Goal: Task Accomplishment & Management: Manage account settings

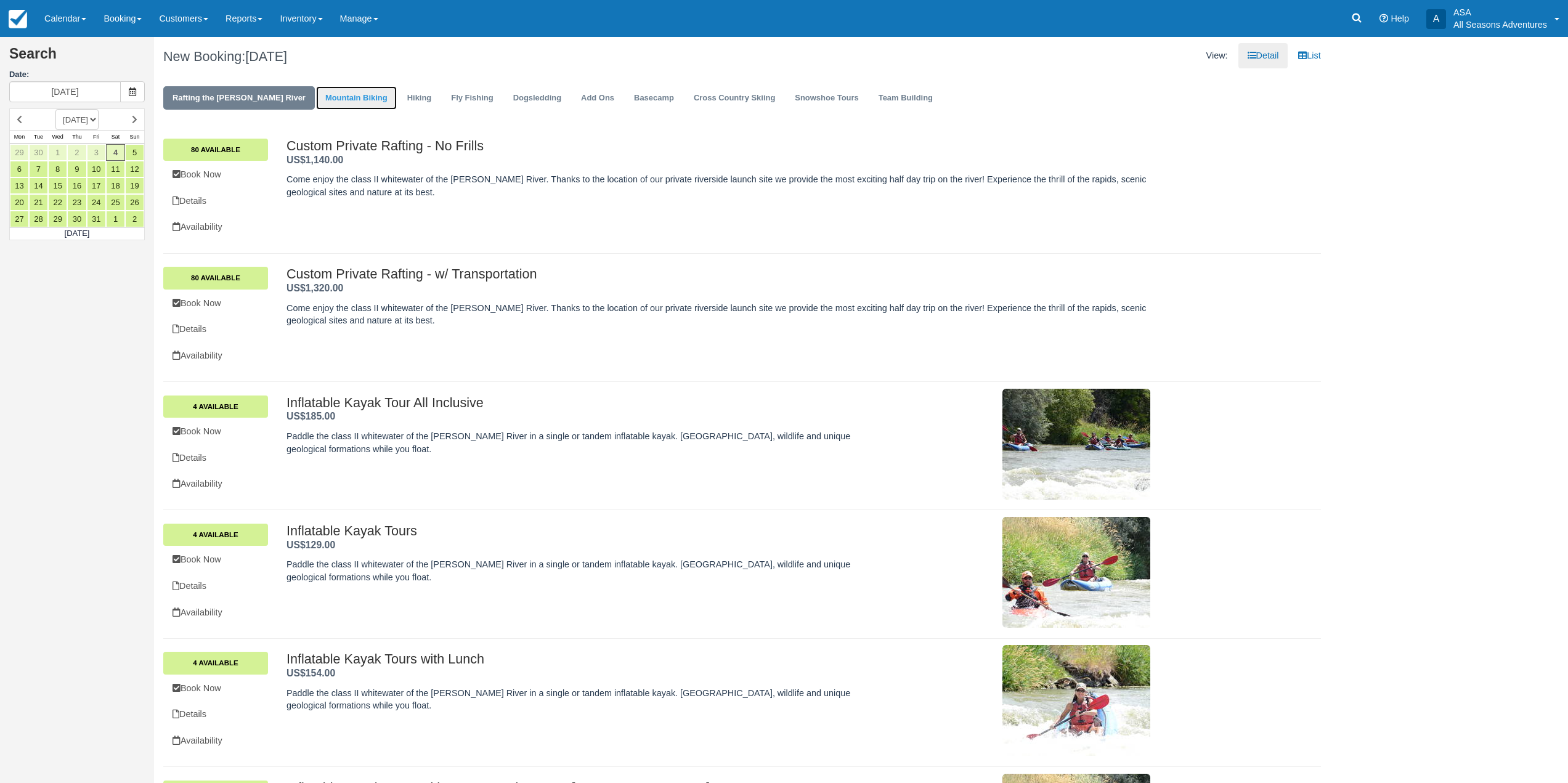
click at [323, 96] on link "Mountain Biking" at bounding box center [356, 99] width 81 height 24
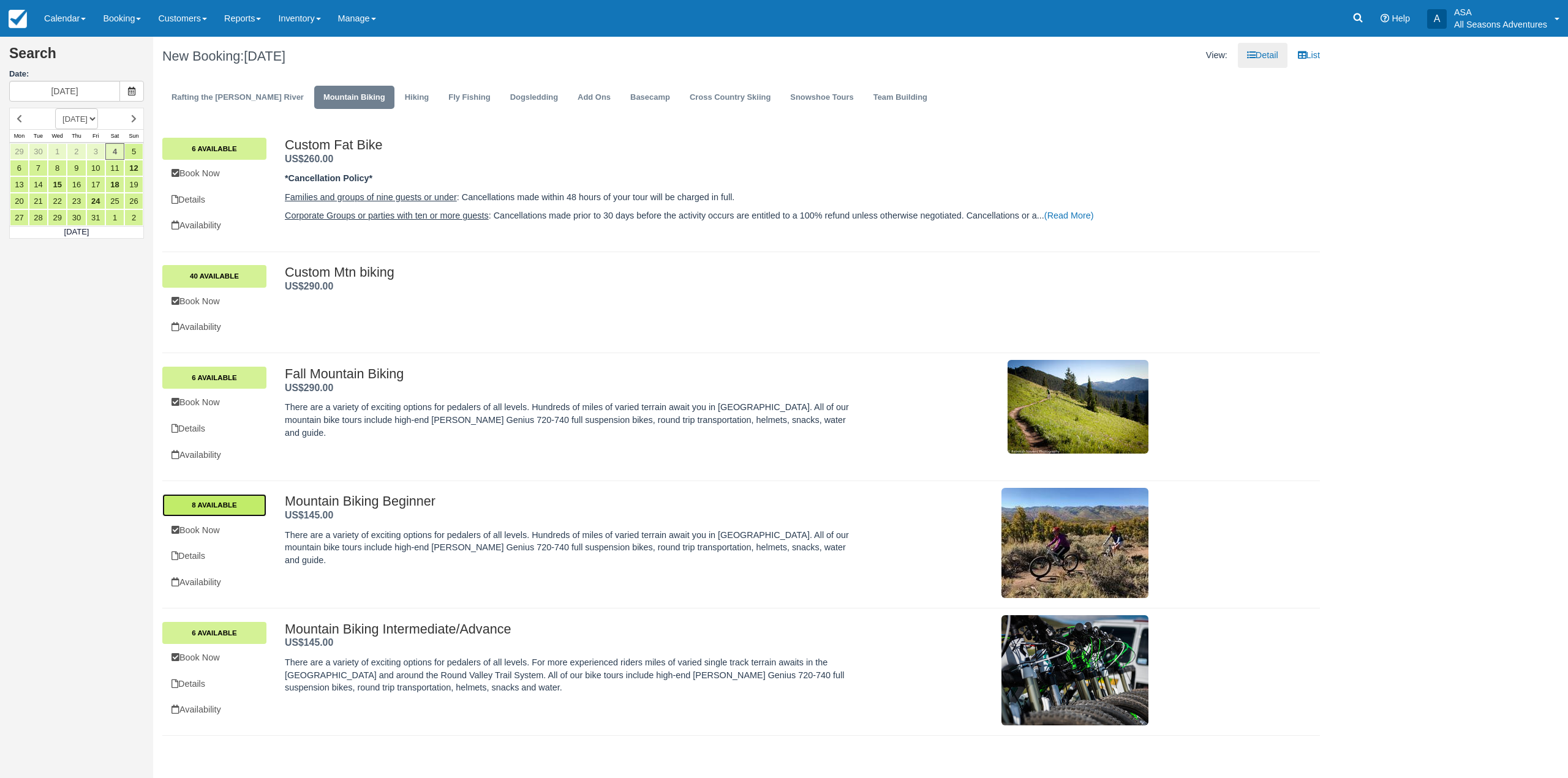
click at [245, 503] on link "8 Available" at bounding box center [214, 505] width 104 height 22
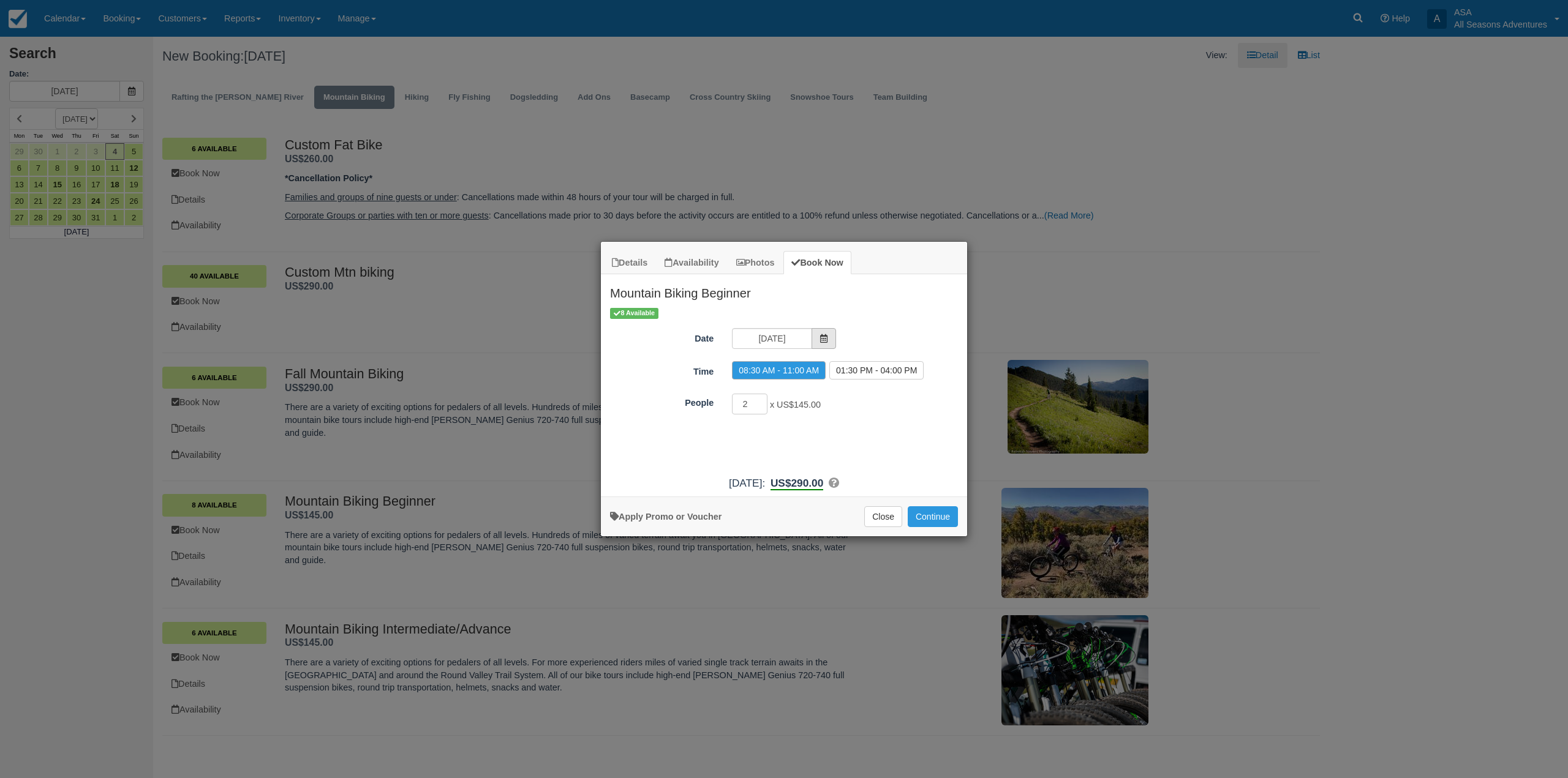
click at [811, 337] on span "Item Modal" at bounding box center [823, 338] width 24 height 21
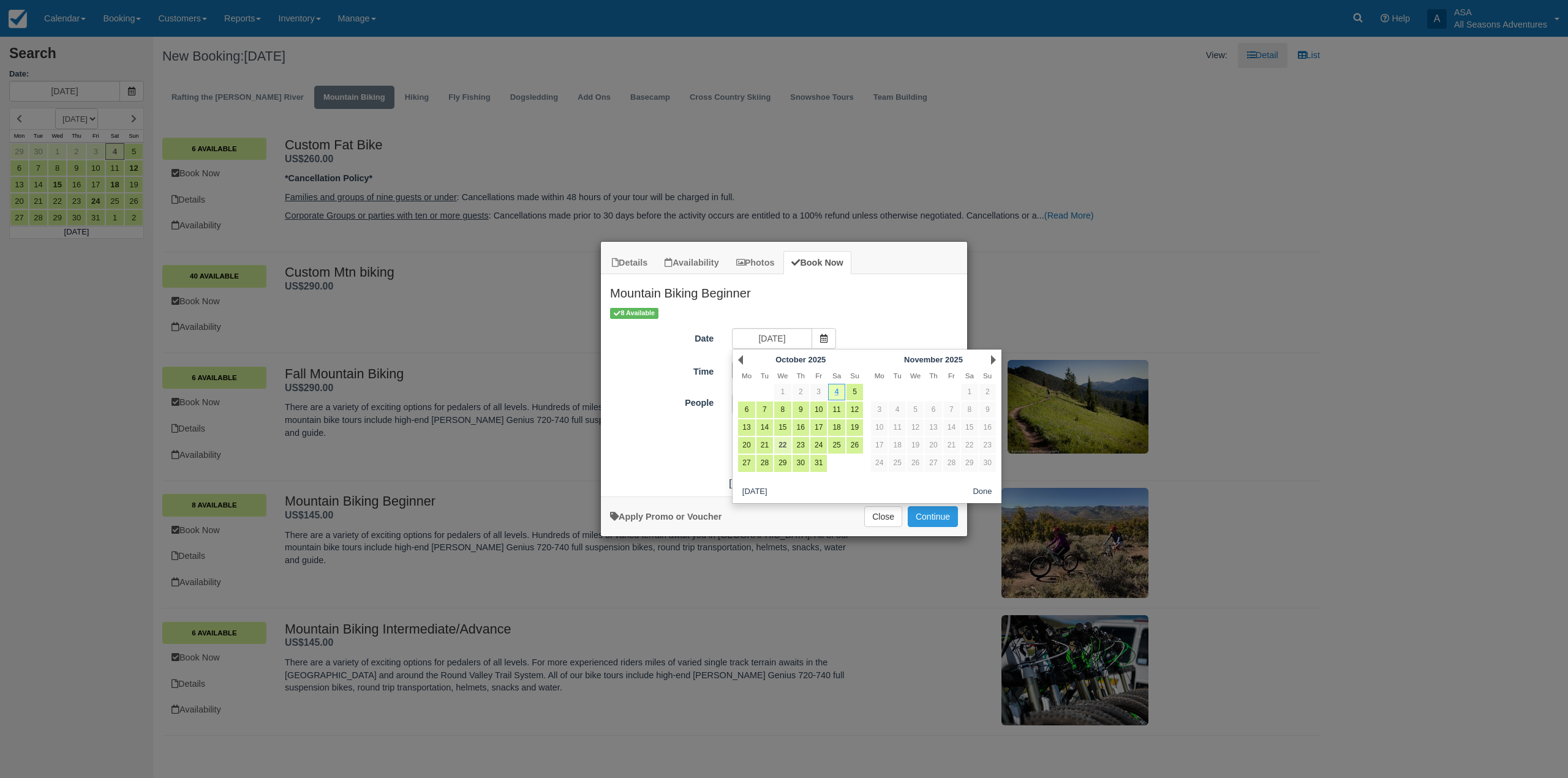
click at [782, 443] on link "22" at bounding box center [783, 446] width 17 height 17
type input "10/22/25"
radio input "false"
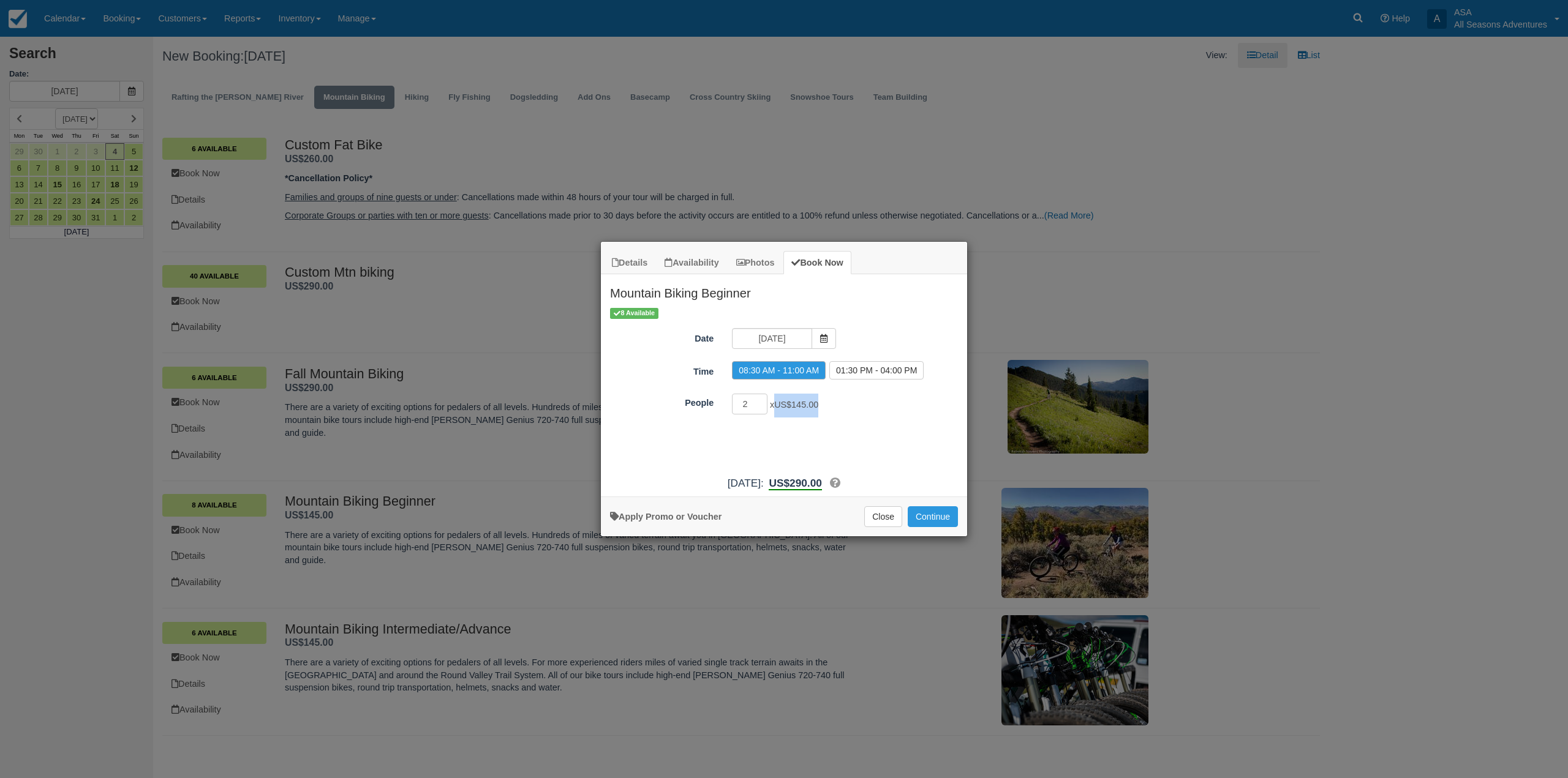
drag, startPoint x: 827, startPoint y: 408, endPoint x: 772, endPoint y: 407, distance: 55.0
click at [772, 407] on div "2 x US$145.00 Minimum of 2Maximum of 40" at bounding box center [830, 406] width 214 height 24
drag, startPoint x: 775, startPoint y: 408, endPoint x: 923, endPoint y: 487, distance: 167.8
click at [776, 408] on span "x US$145.00" at bounding box center [794, 405] width 48 height 10
click at [946, 520] on button "Continue" at bounding box center [932, 516] width 50 height 21
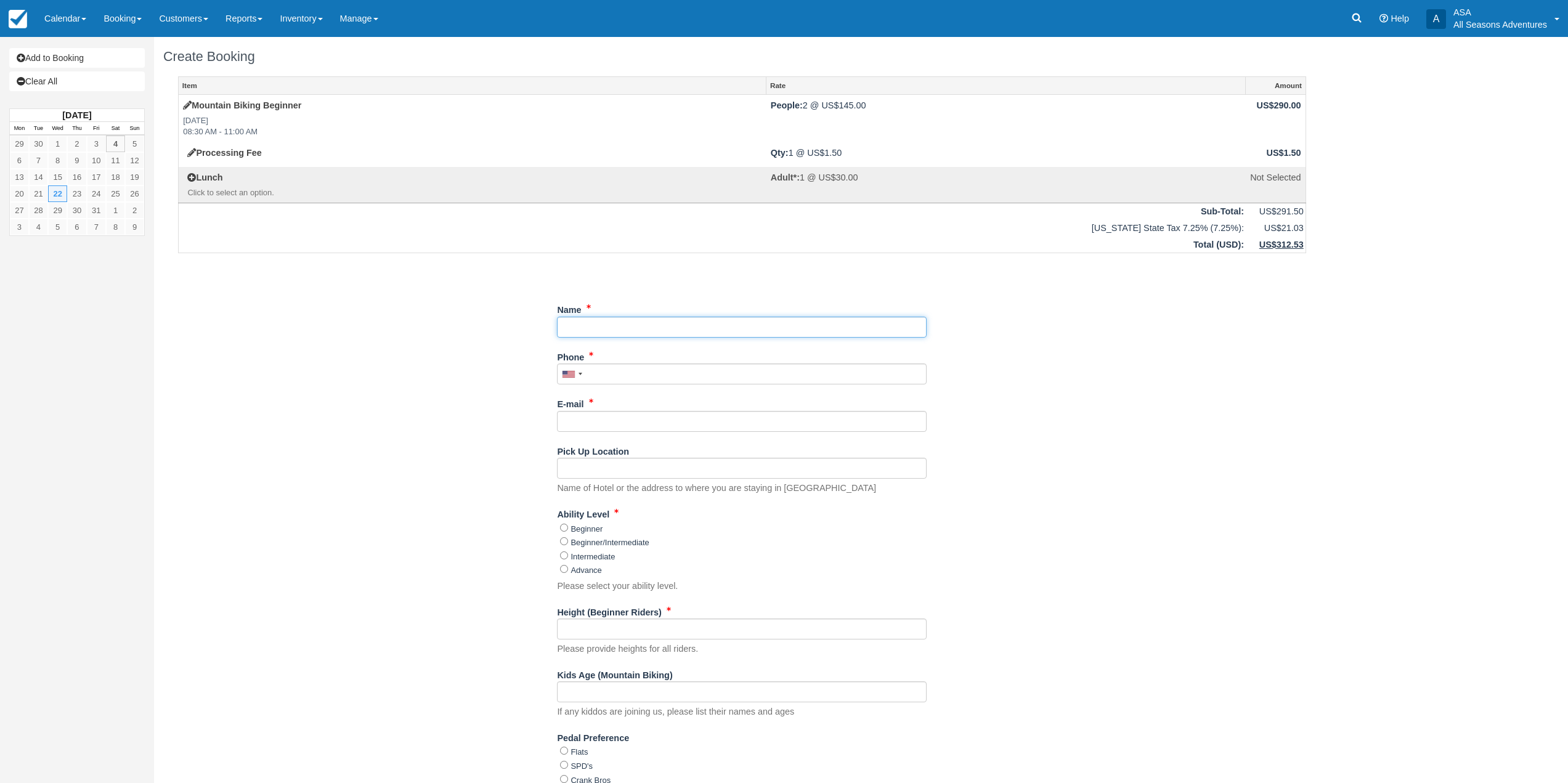
click at [734, 335] on input "Name" at bounding box center [741, 327] width 370 height 21
type input "Goldener [PERSON_NAME] - [PERSON_NAME]"
click at [656, 368] on input "Phone" at bounding box center [741, 374] width 370 height 21
type input "(917) 617-8853"
click at [593, 420] on input "E-mail" at bounding box center [741, 421] width 370 height 21
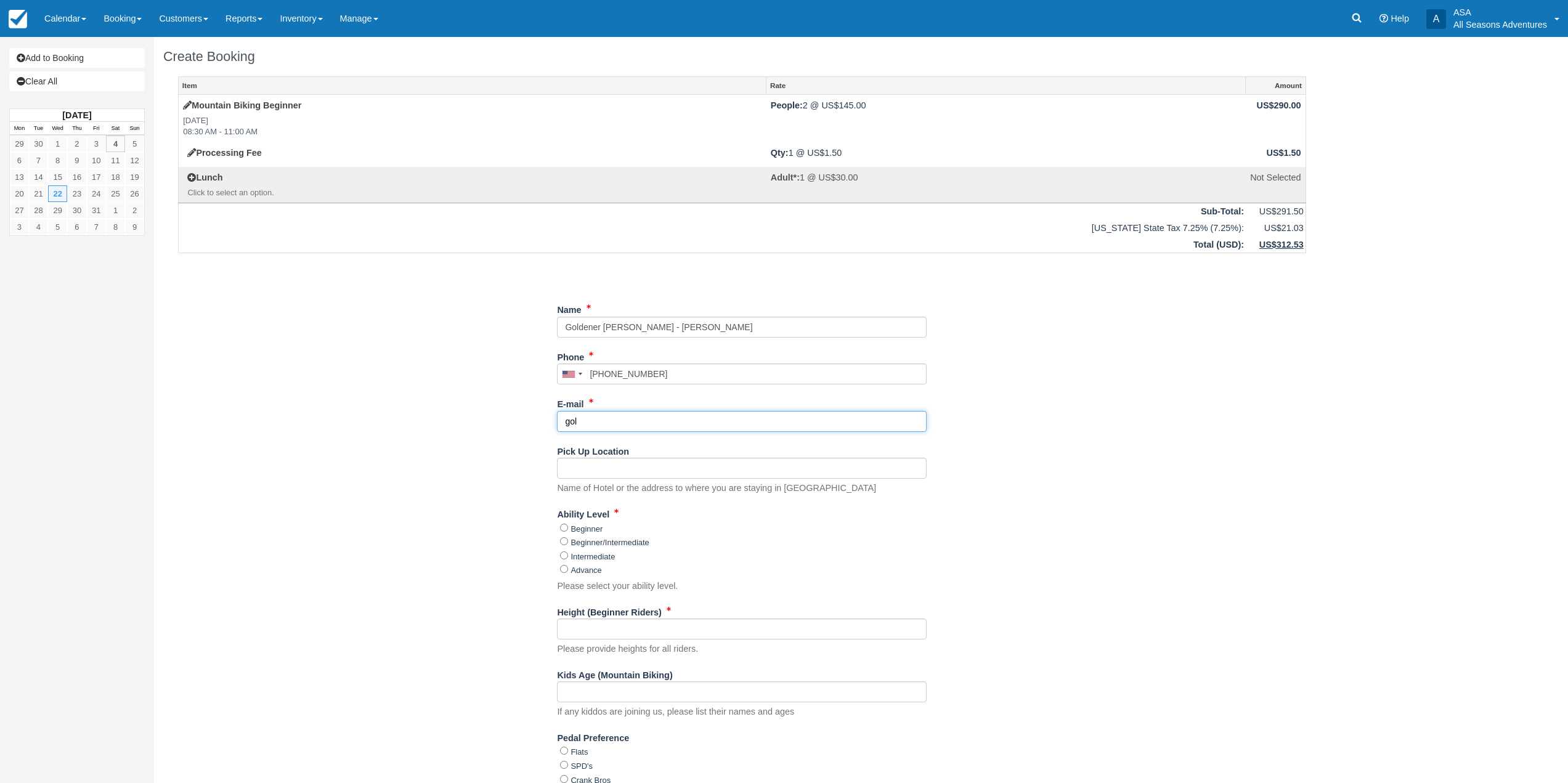
type input "[EMAIL_ADDRESS][DOMAIN_NAME]"
click at [668, 467] on input "Pick Up Location" at bounding box center [741, 468] width 370 height 21
type input "Goldener [PERSON_NAME]"
click at [488, 447] on div "Item Rate Amount Mountain Biking Beginner Wed Oct 22, 2025 08:30 AM - 11:00 AM …" at bounding box center [742, 584] width 1158 height 1015
click at [565, 530] on input "Beginner" at bounding box center [564, 527] width 8 height 8
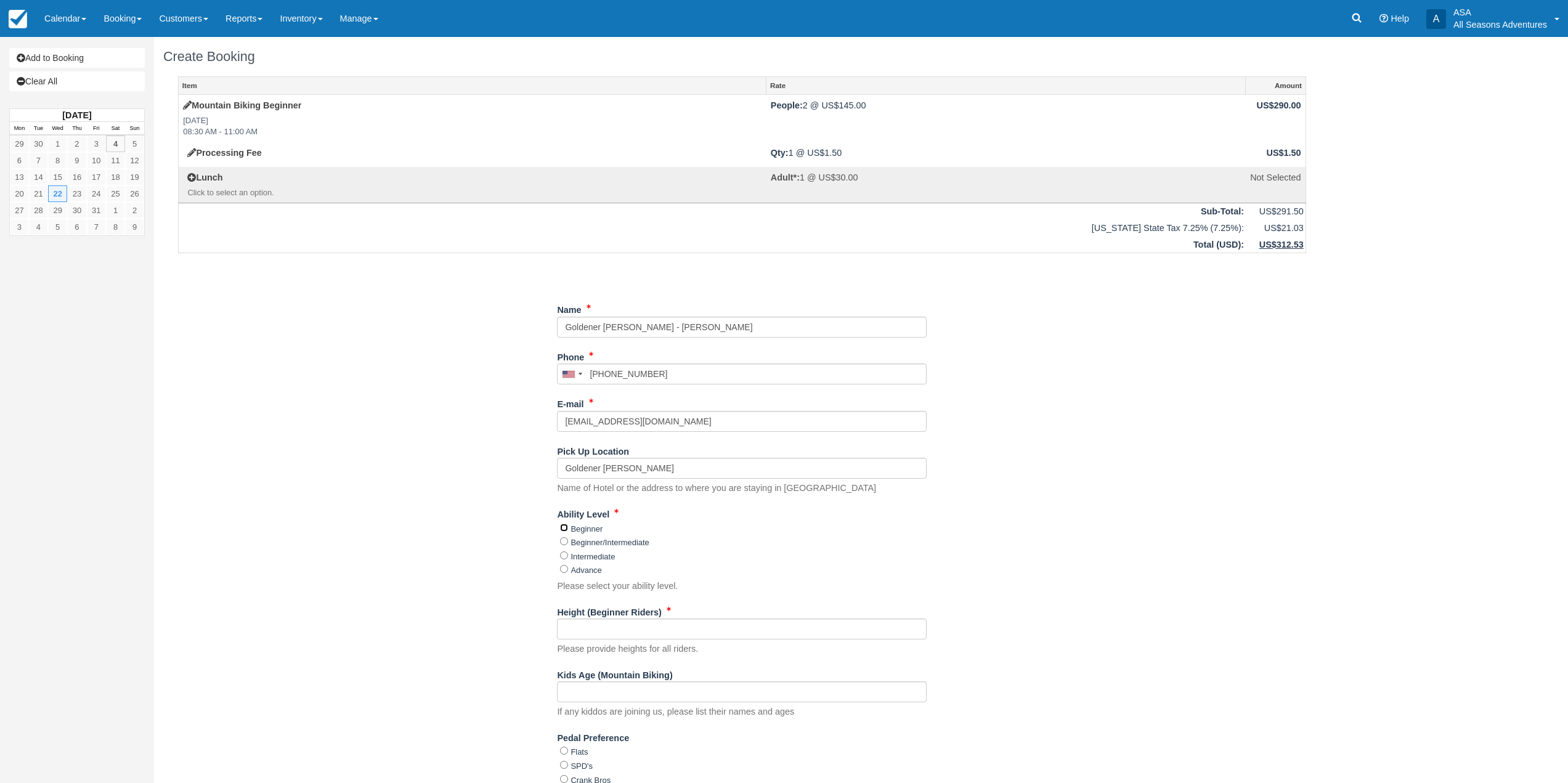
radio input "true"
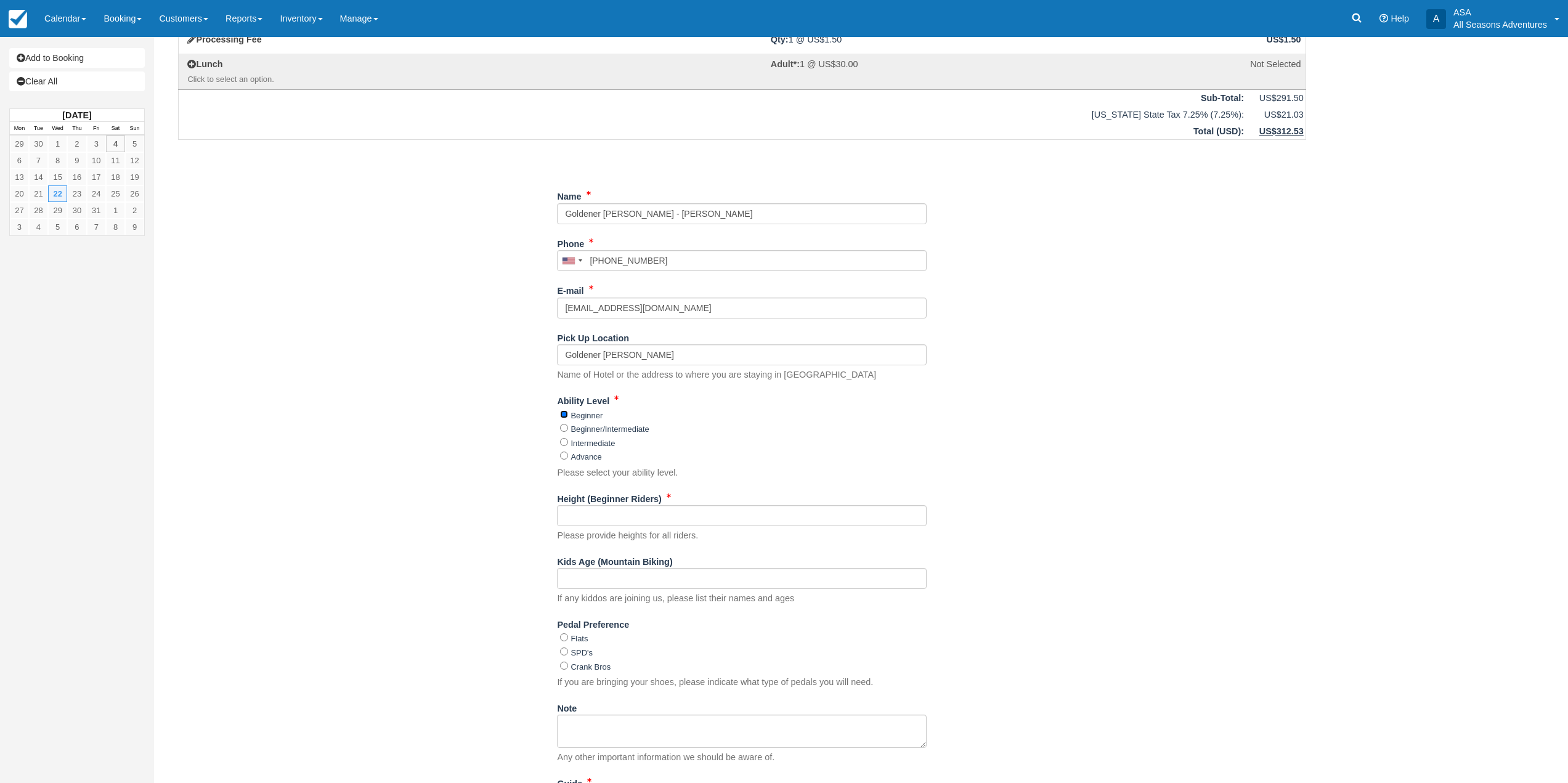
scroll to position [123, 0]
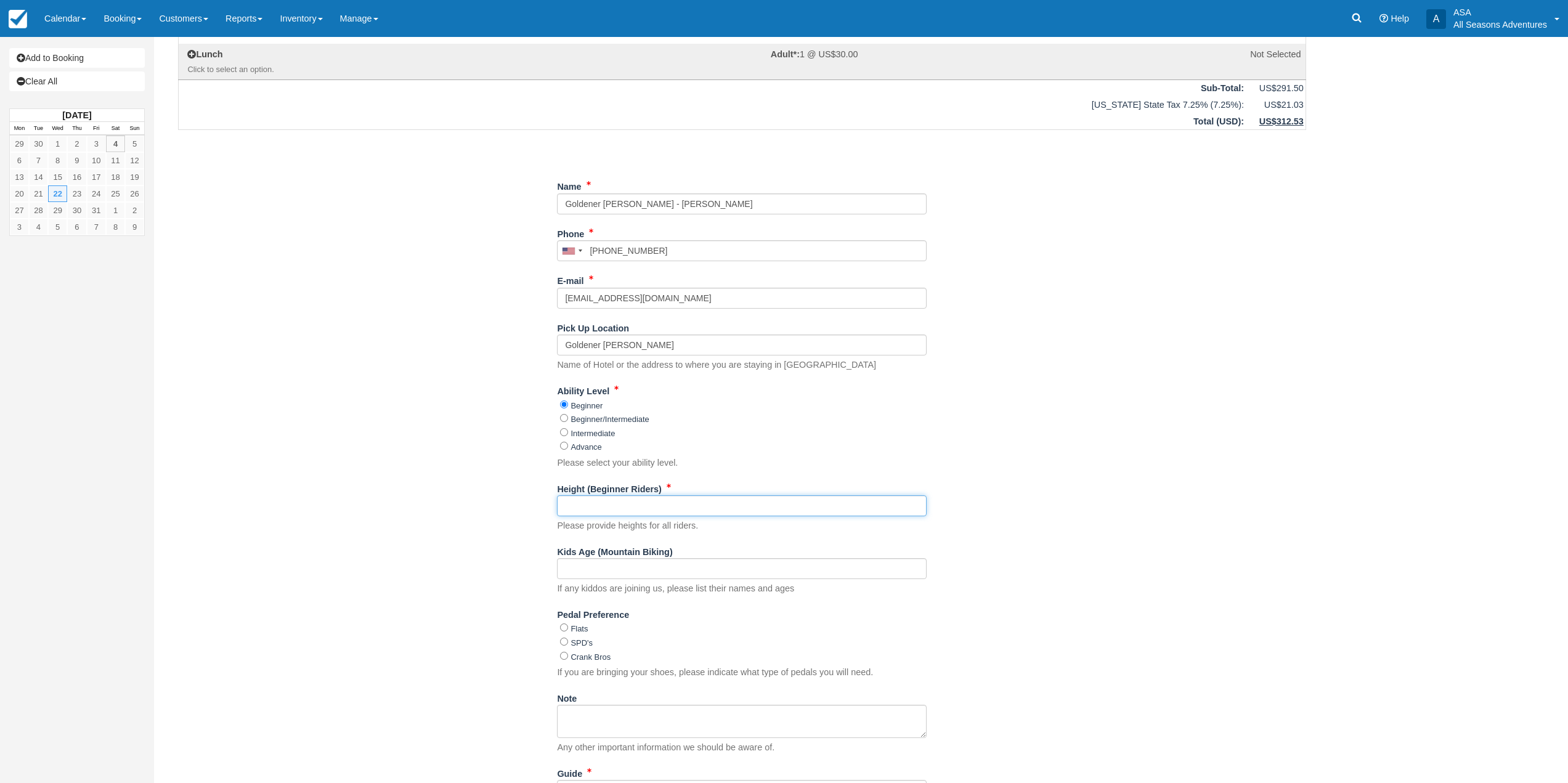
click at [595, 504] on input "Height (Beginner Riders)" at bounding box center [741, 506] width 370 height 21
type input "5'8", 6'2""
click at [562, 629] on input "Flats" at bounding box center [564, 627] width 8 height 8
radio input "true"
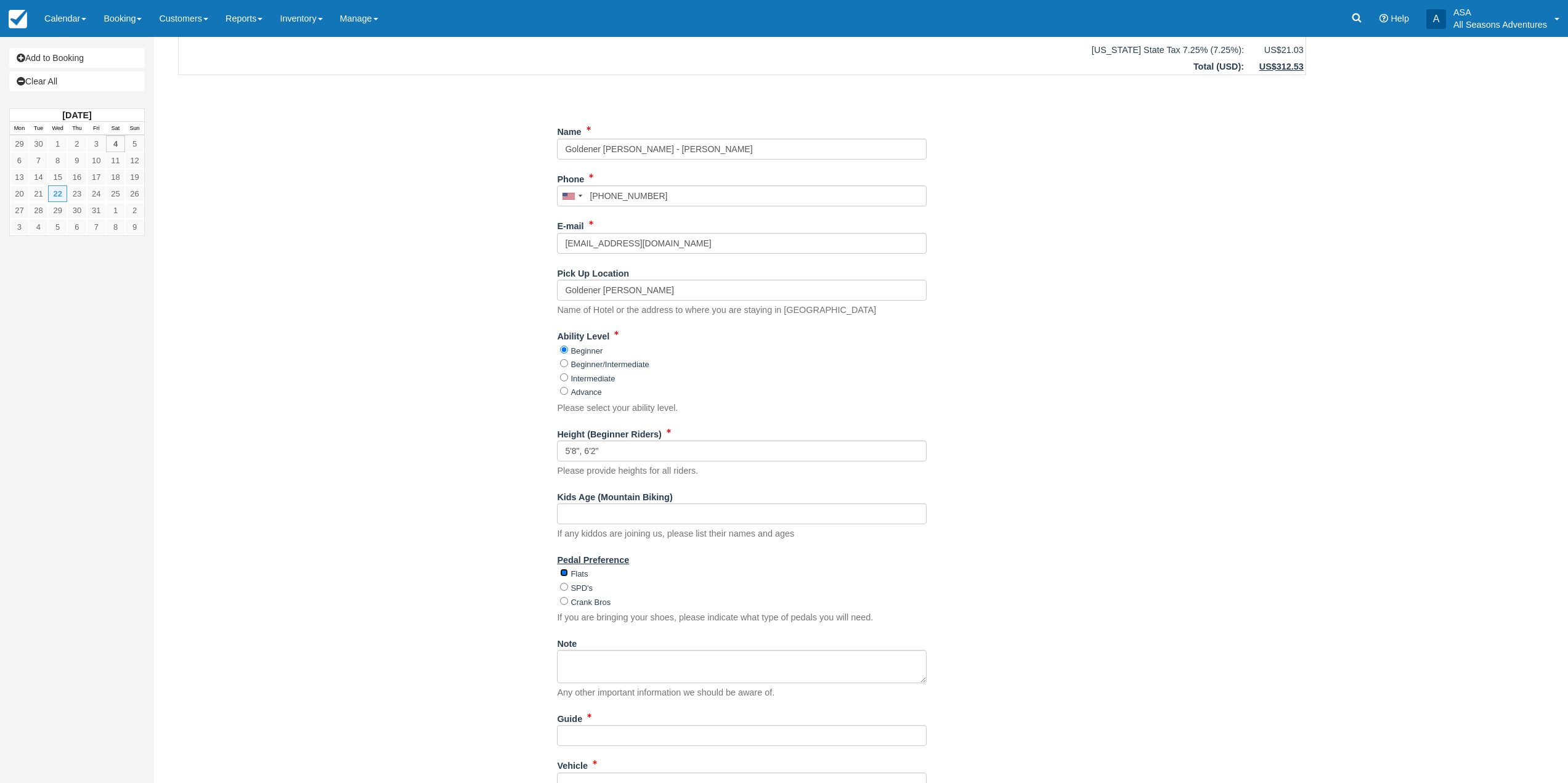
scroll to position [247, 0]
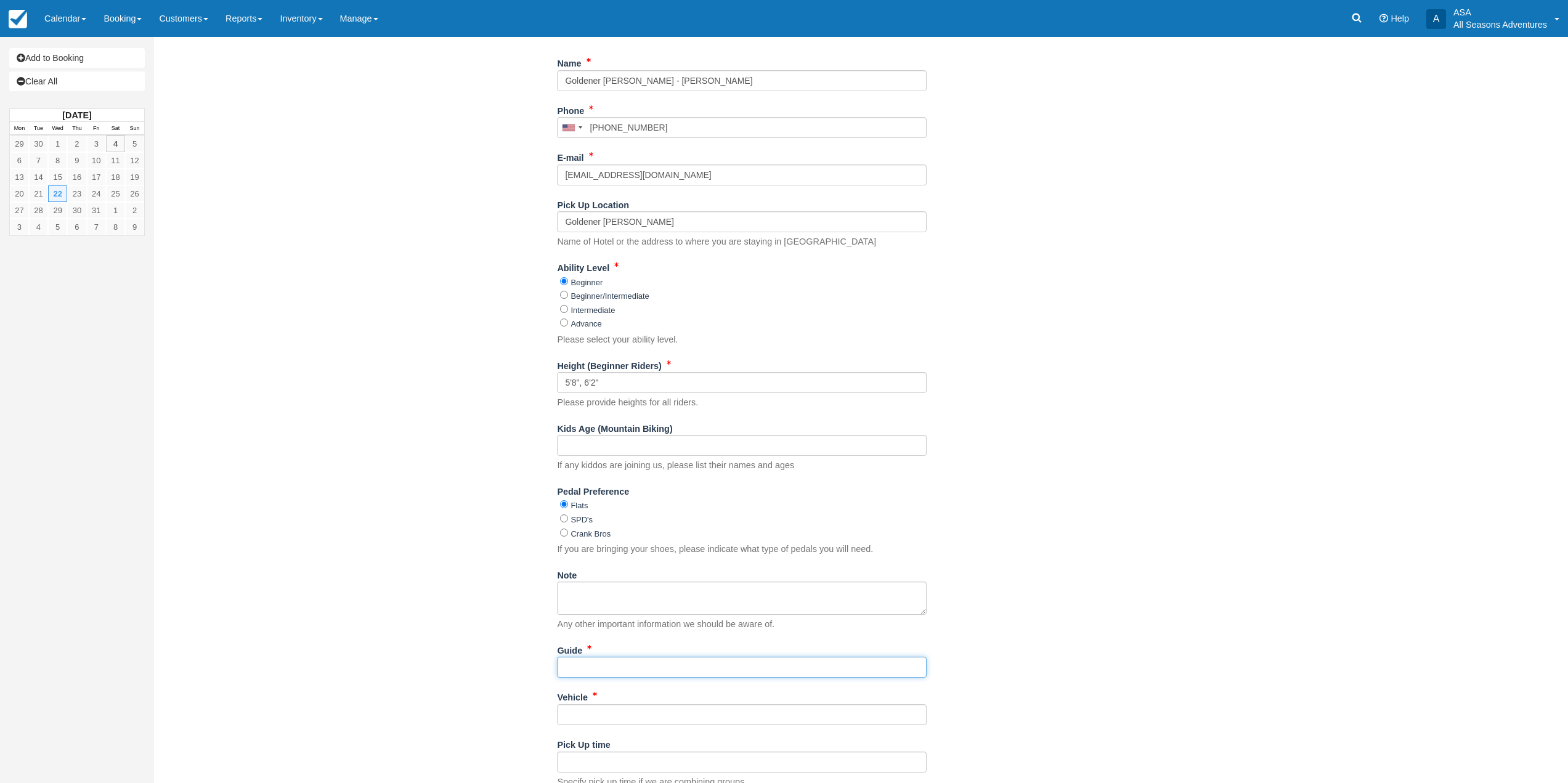
click at [598, 675] on input "Guide" at bounding box center [741, 667] width 370 height 21
type input "TBD"
click at [471, 611] on div "Item Rate Amount Mountain Biking Beginner Wed Oct 22, 2025 08:30 AM - 11:00 AM …" at bounding box center [742, 338] width 1158 height 1015
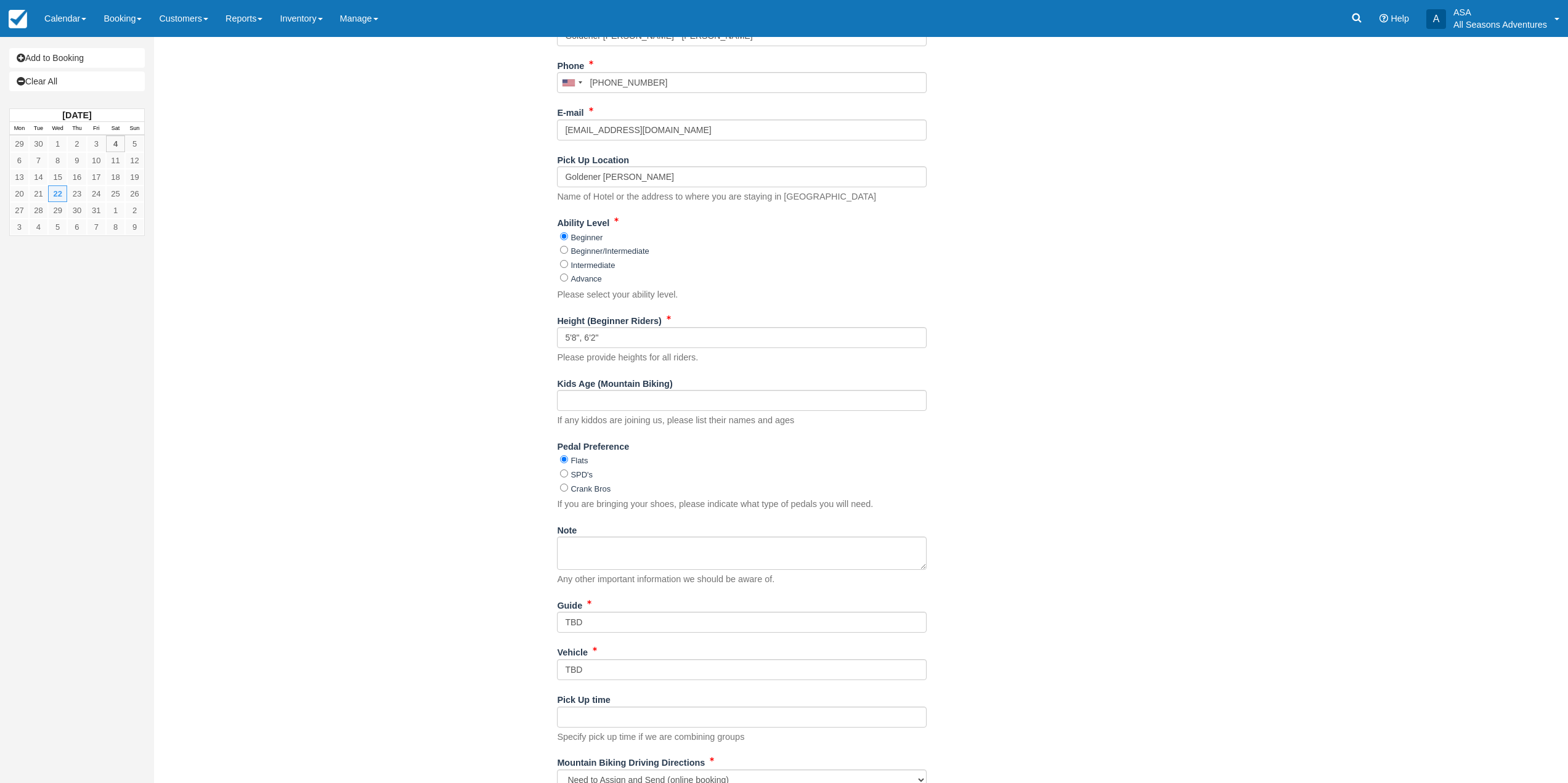
scroll to position [338, 0]
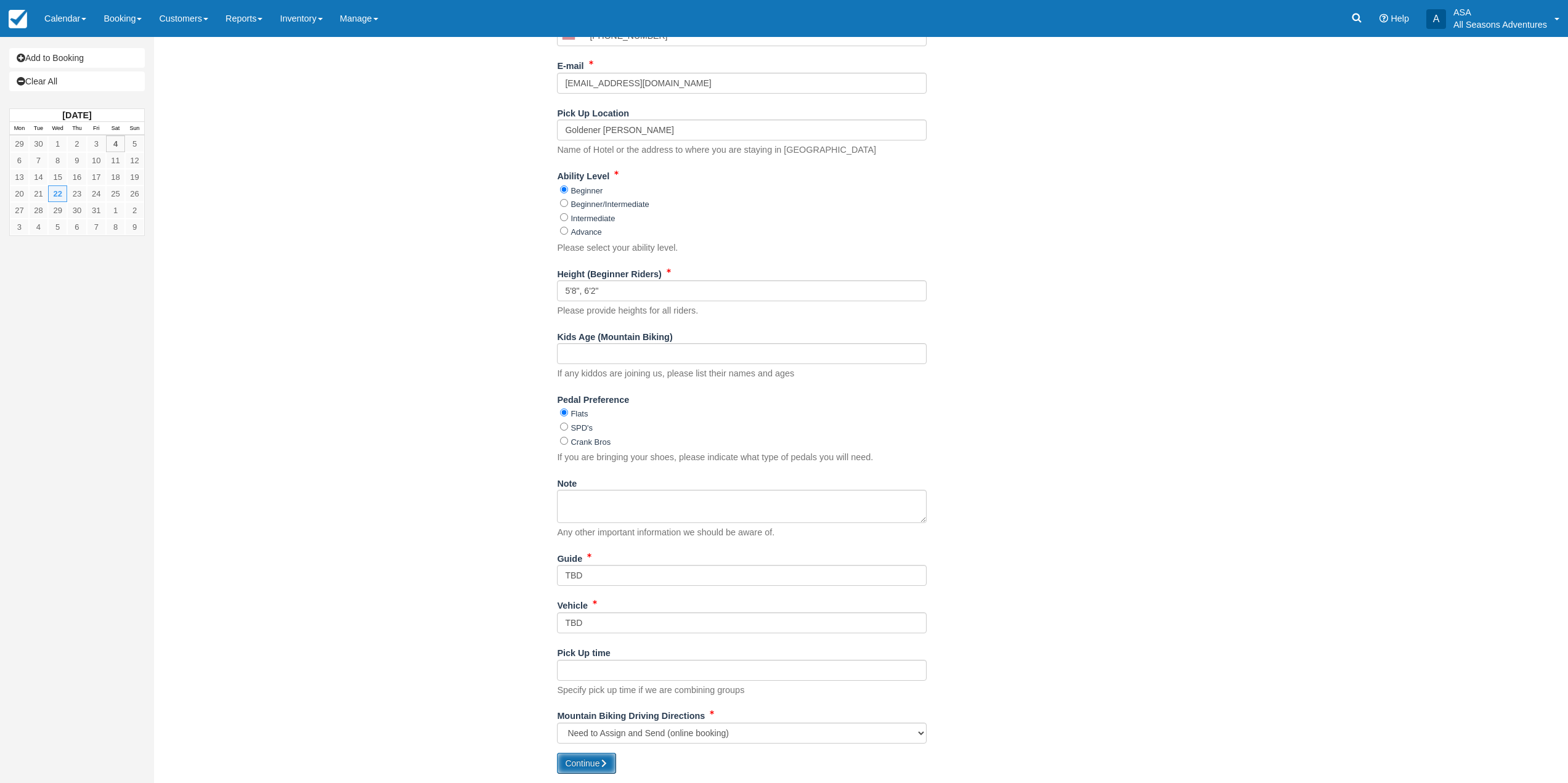
click at [602, 758] on button "Continue" at bounding box center [586, 763] width 59 height 21
type input "+19176178853"
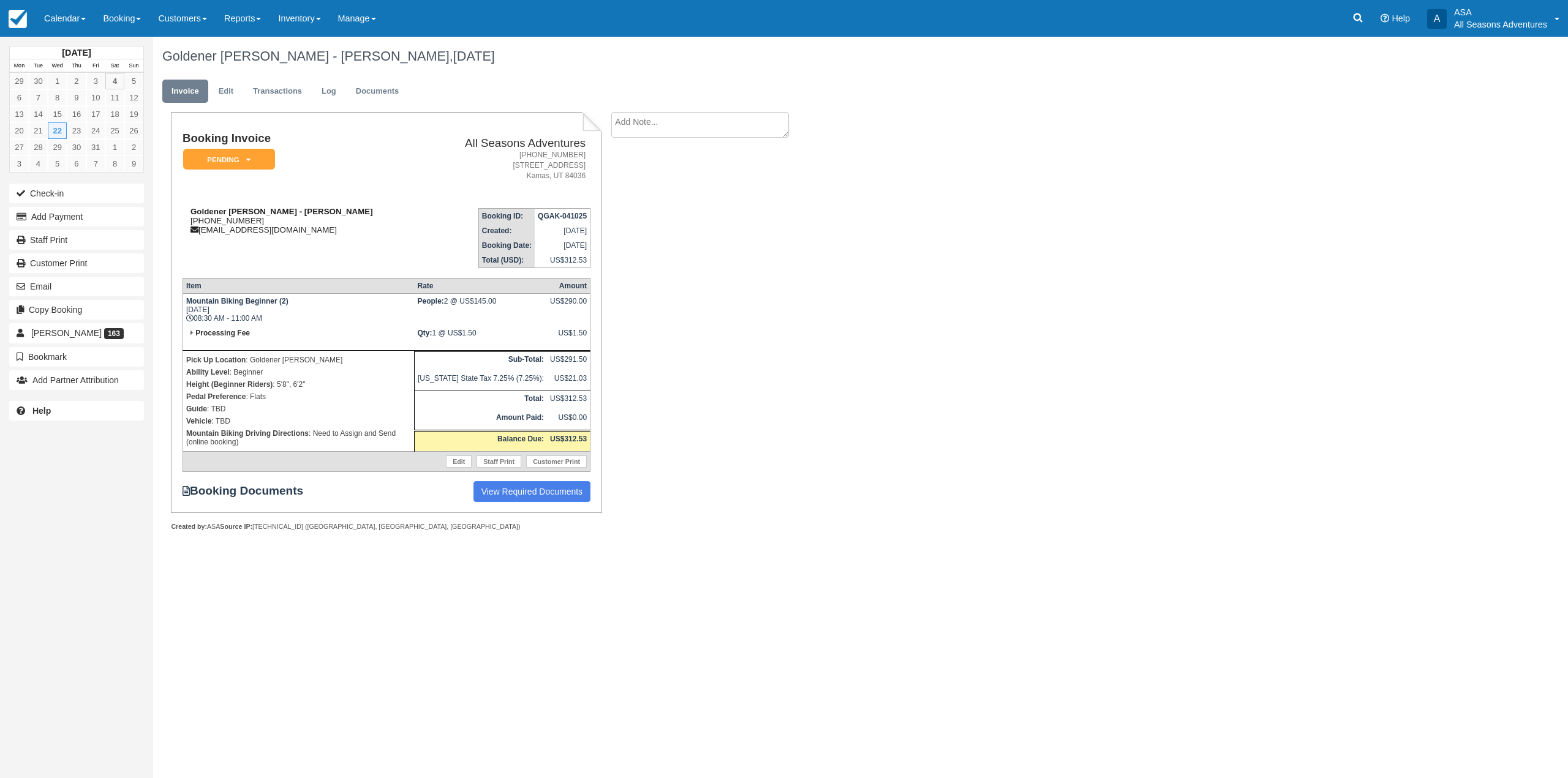
drag, startPoint x: 264, startPoint y: 212, endPoint x: 360, endPoint y: 230, distance: 97.7
click at [360, 230] on div "Goldener [PERSON_NAME] - [PERSON_NAME] [PHONE_NUMBER] [EMAIL_ADDRESS][DOMAIN_NA…" at bounding box center [304, 220] width 242 height 27
drag, startPoint x: 308, startPoint y: 385, endPoint x: 276, endPoint y: 381, distance: 32.2
click at [276, 381] on p "Height (Beginner Riders) : 5'8", 6'2"" at bounding box center [298, 384] width 225 height 12
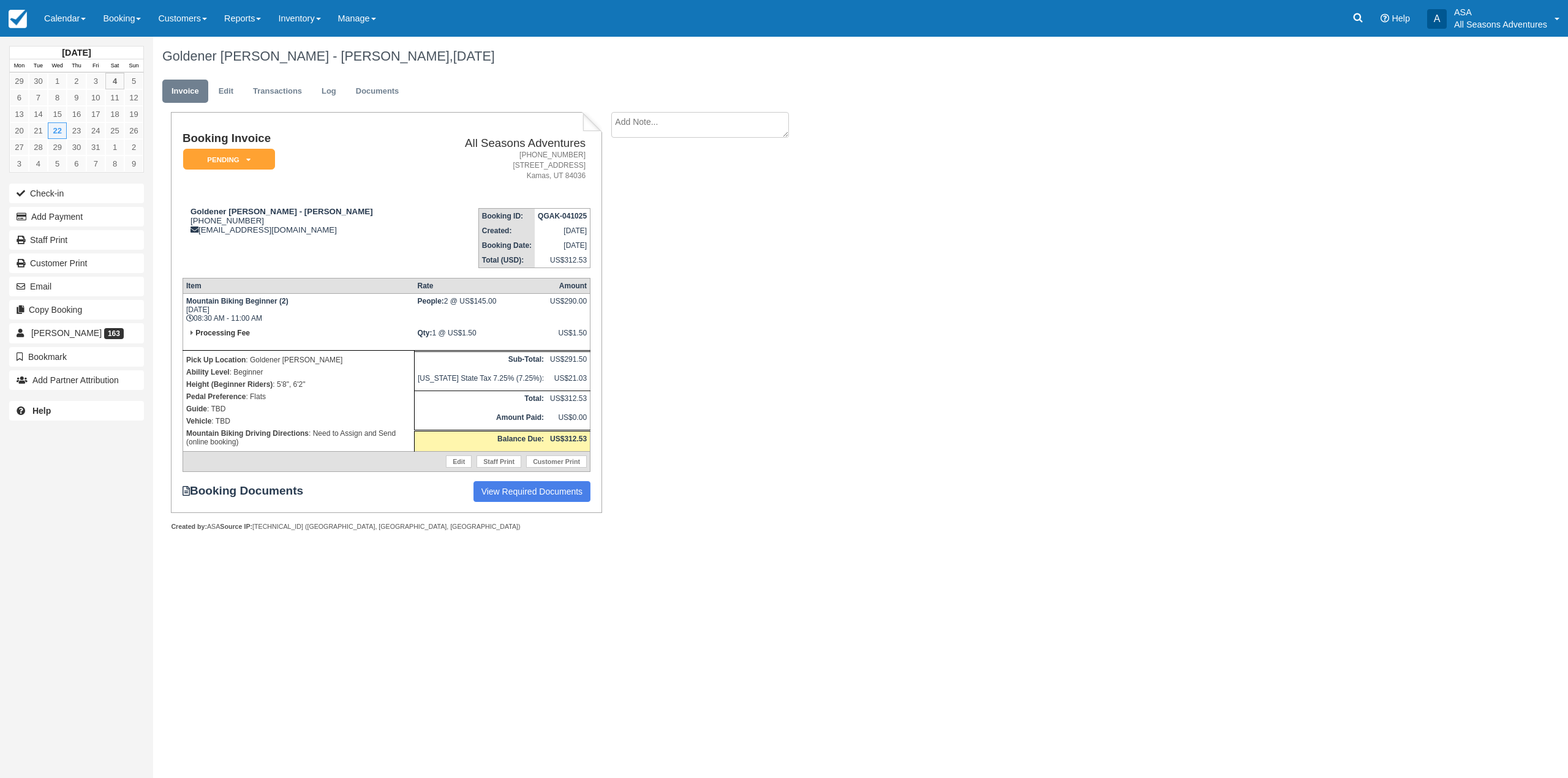
click at [281, 399] on p "Pedal Preference : Flats" at bounding box center [298, 397] width 225 height 12
drag, startPoint x: 277, startPoint y: 384, endPoint x: 308, endPoint y: 395, distance: 32.9
click at [308, 395] on td "Pick Up Location : Goldener [PERSON_NAME] Ability Level : Beginner Height (Begi…" at bounding box center [298, 401] width 231 height 101
click at [310, 388] on p "Height (Beginner Riders) : 5'8", 6'2"" at bounding box center [298, 384] width 225 height 12
drag, startPoint x: 357, startPoint y: 228, endPoint x: 206, endPoint y: 230, distance: 151.0
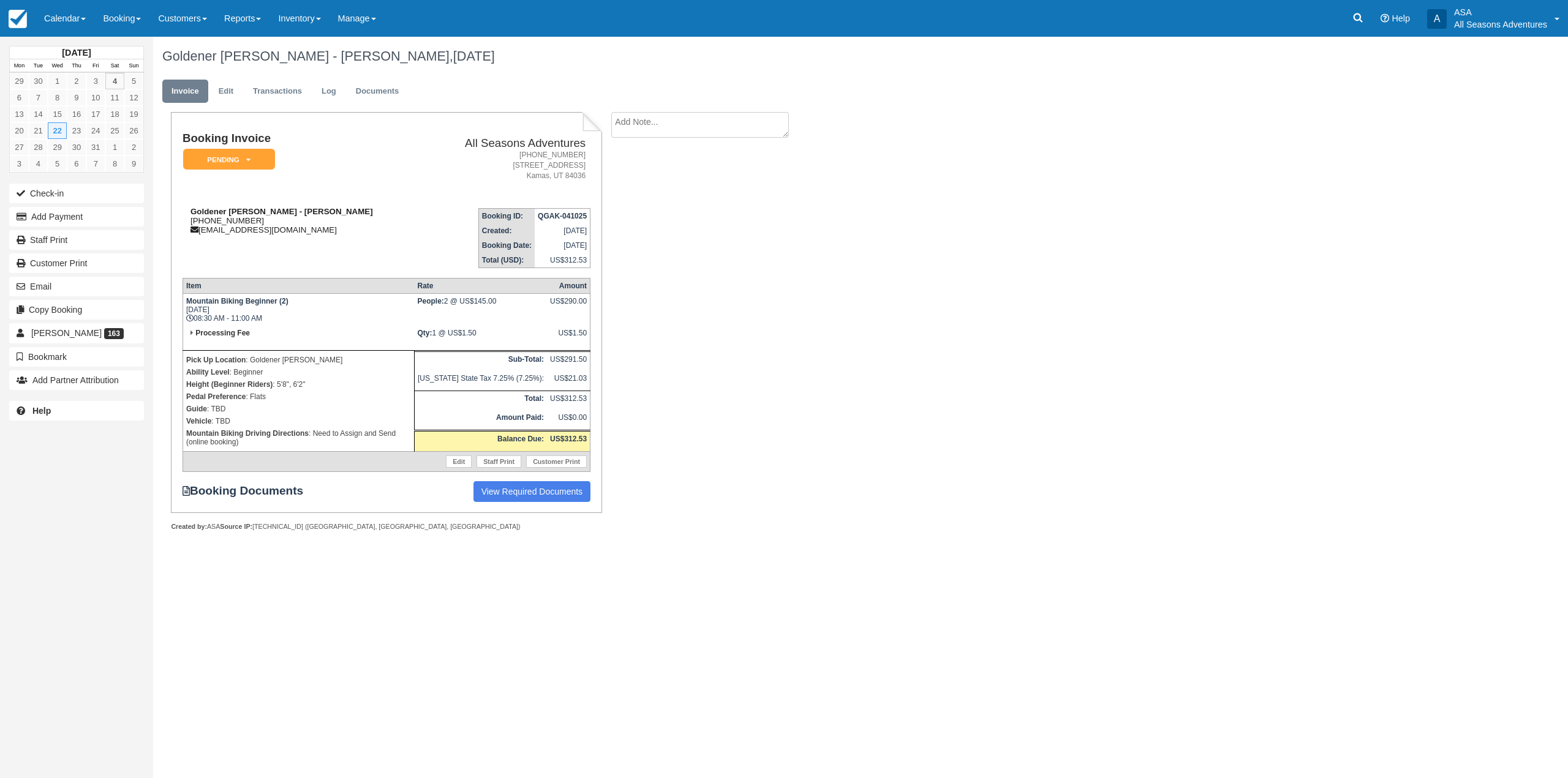
click at [206, 230] on div "Goldener Hirsch - Daniel Zumbrunnen 1 (917) 617-8853 goldener.concierge@auberge…" at bounding box center [304, 220] width 242 height 27
click at [215, 237] on td "Goldener Hirsch - Daniel Zumbrunnen 1 (917) 617-8853 goldener.concierge@auberge…" at bounding box center [304, 234] width 242 height 70
click at [259, 163] on em "Pending" at bounding box center [229, 160] width 92 height 22
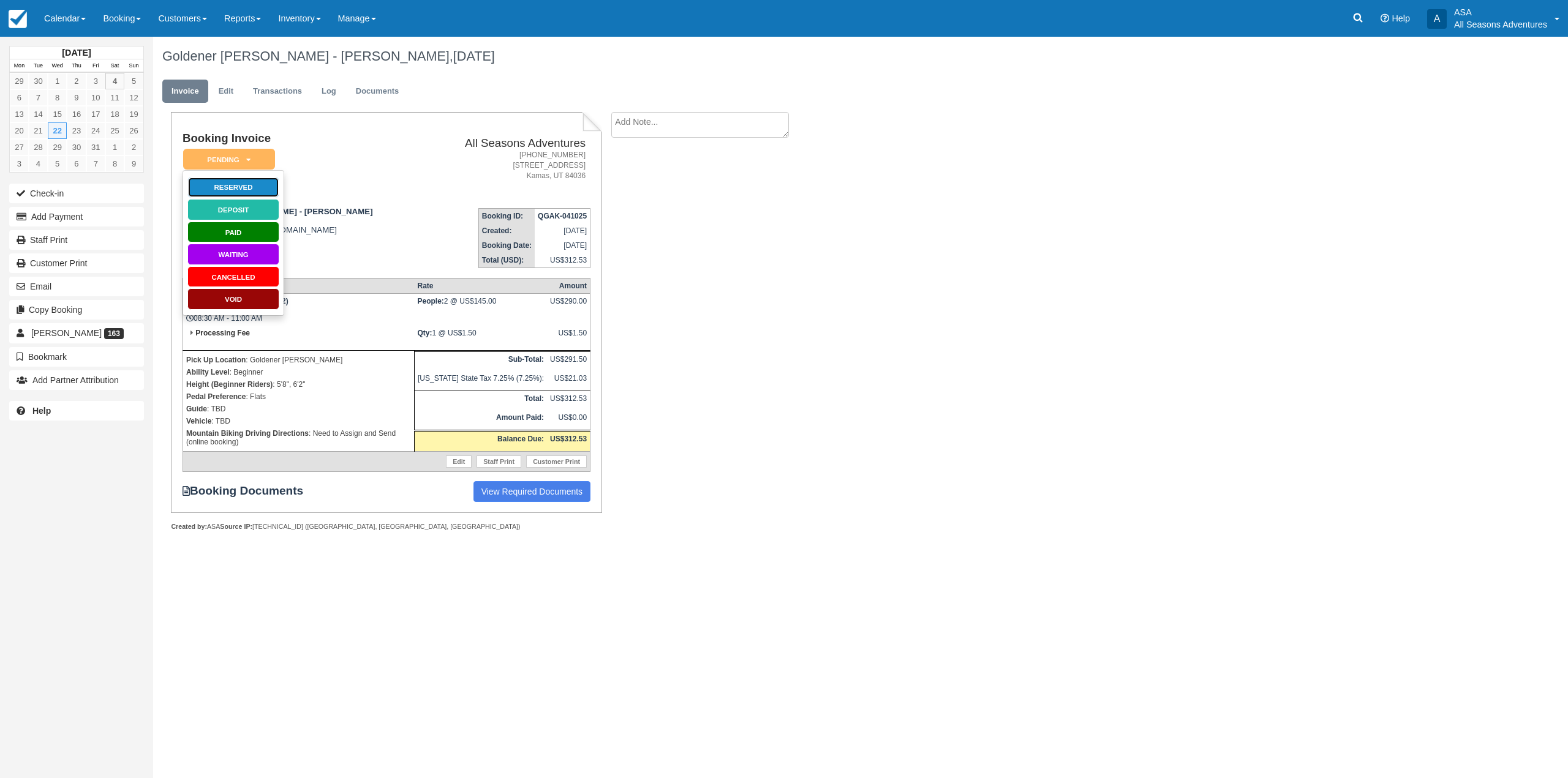
click at [235, 185] on link "Reserved" at bounding box center [233, 188] width 92 height 22
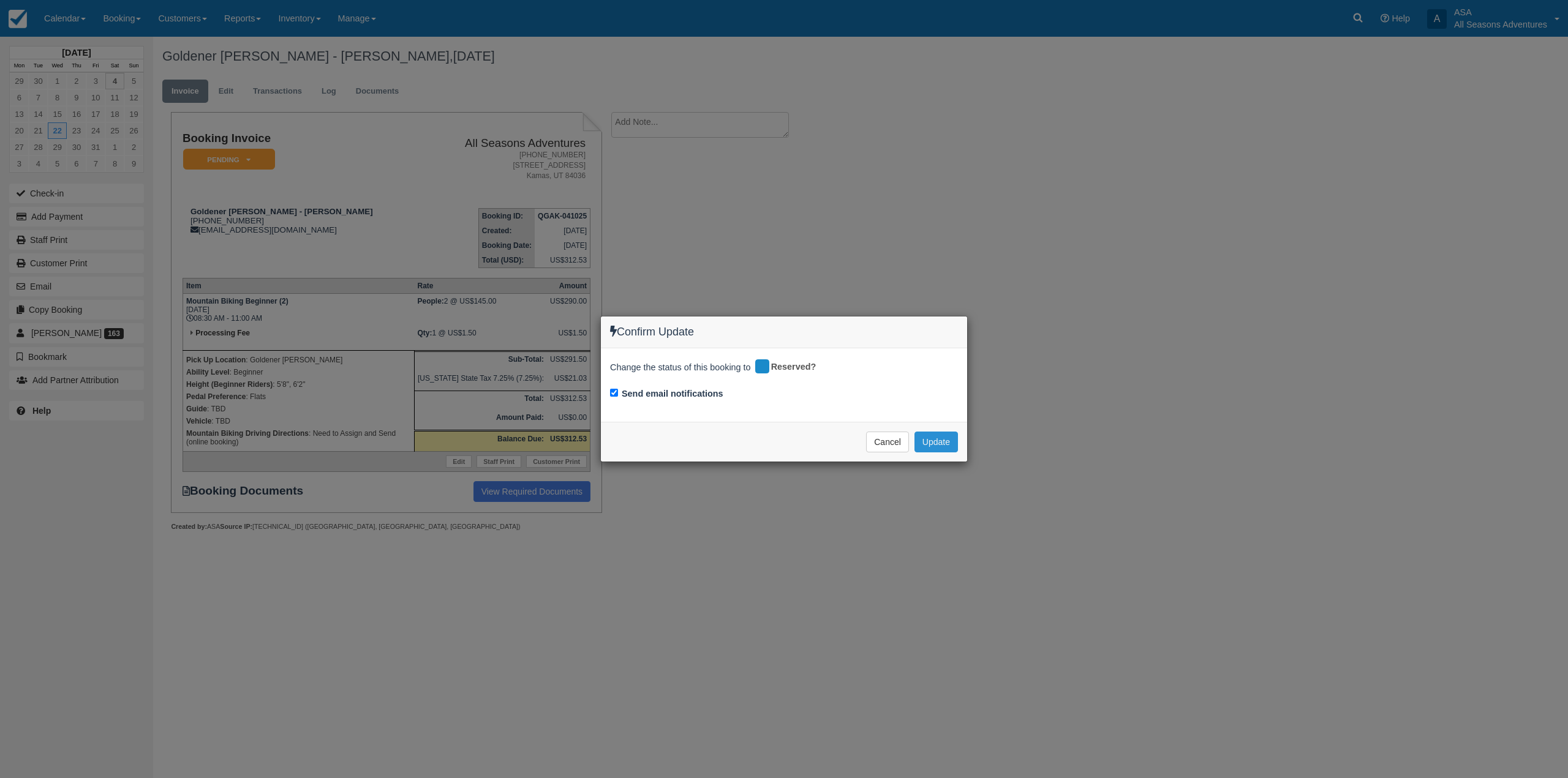
click at [937, 437] on button "Update" at bounding box center [936, 442] width 43 height 21
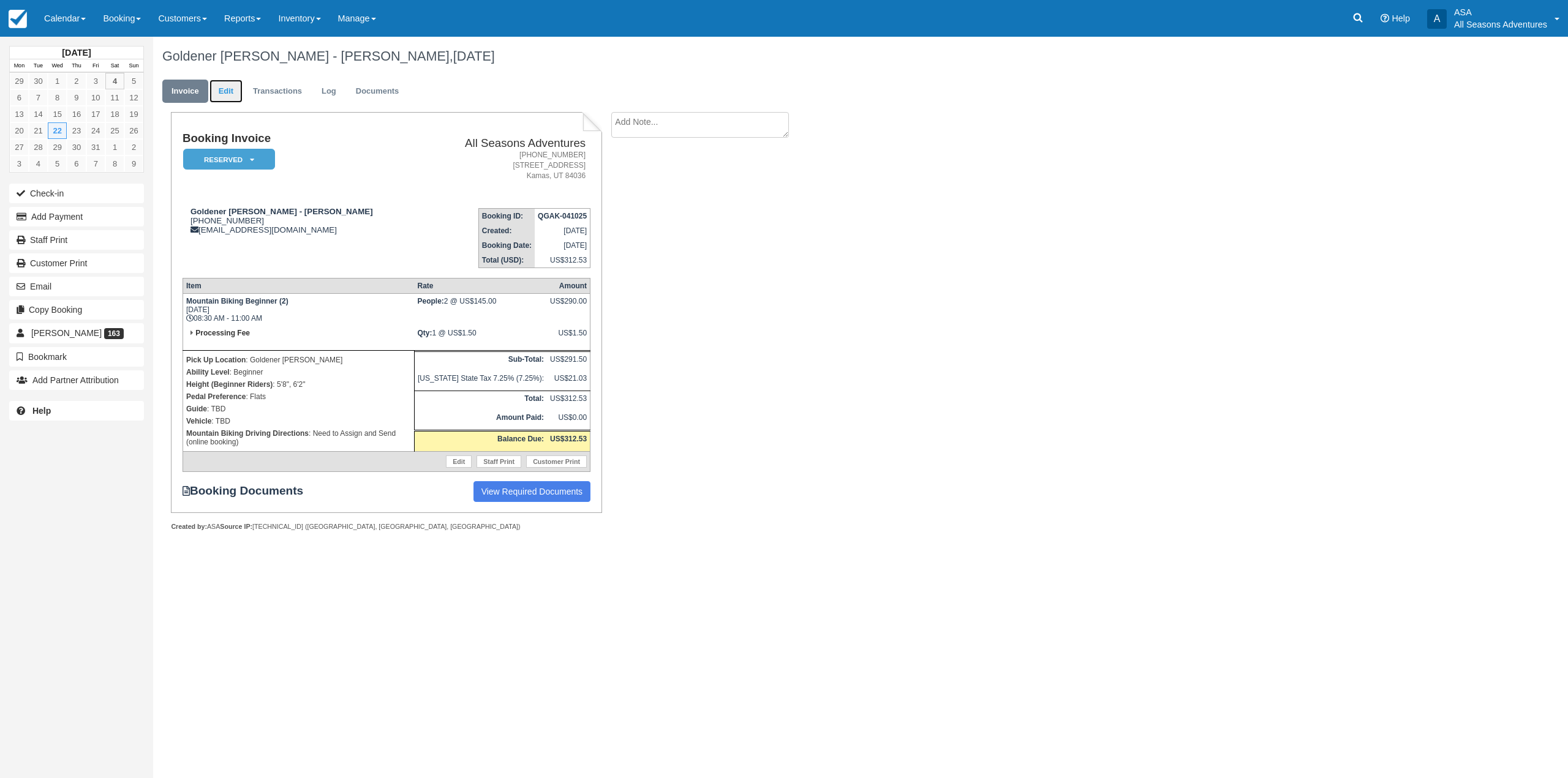
click at [218, 91] on link "Edit" at bounding box center [226, 92] width 33 height 24
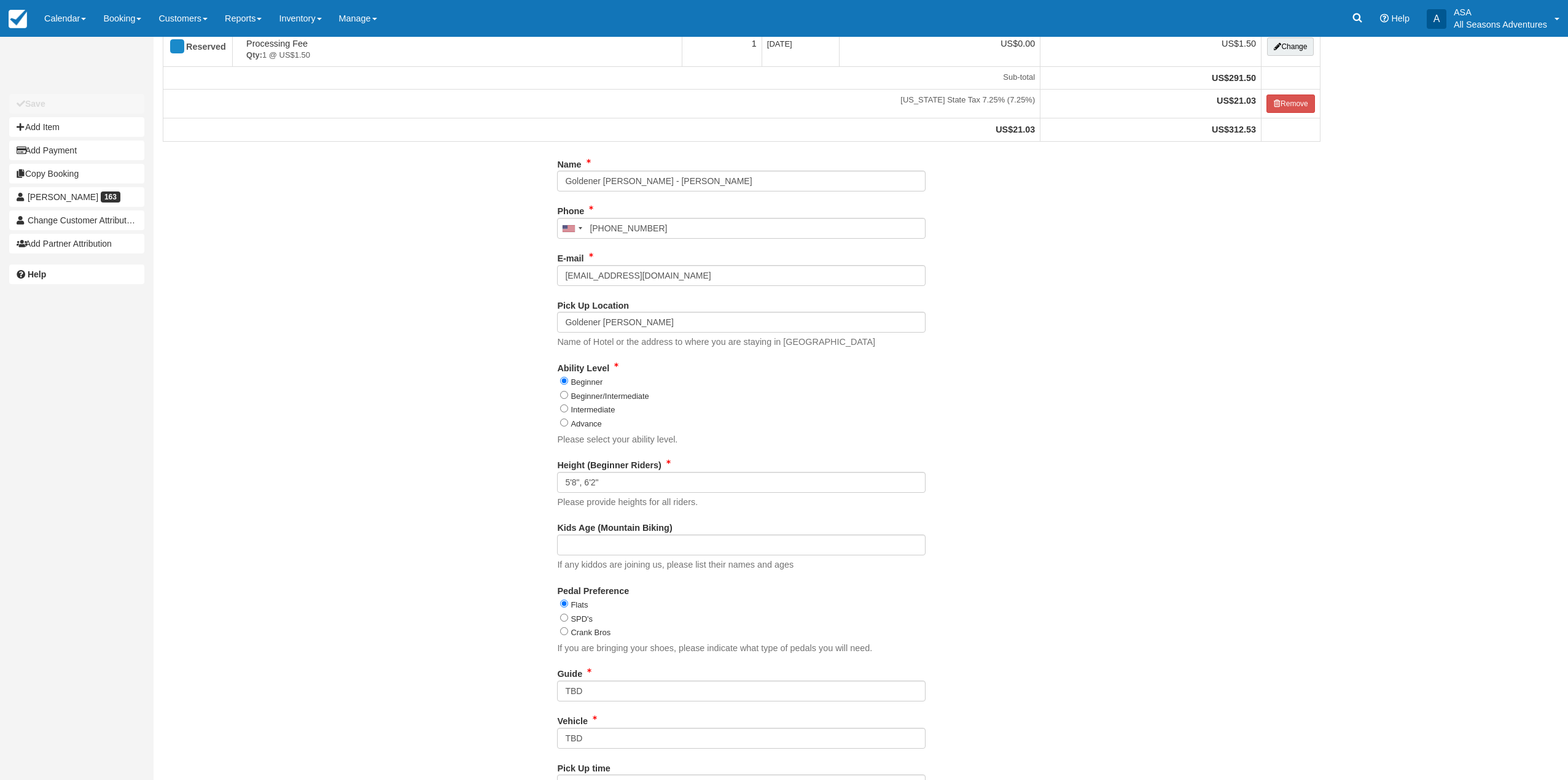
scroll to position [251, 0]
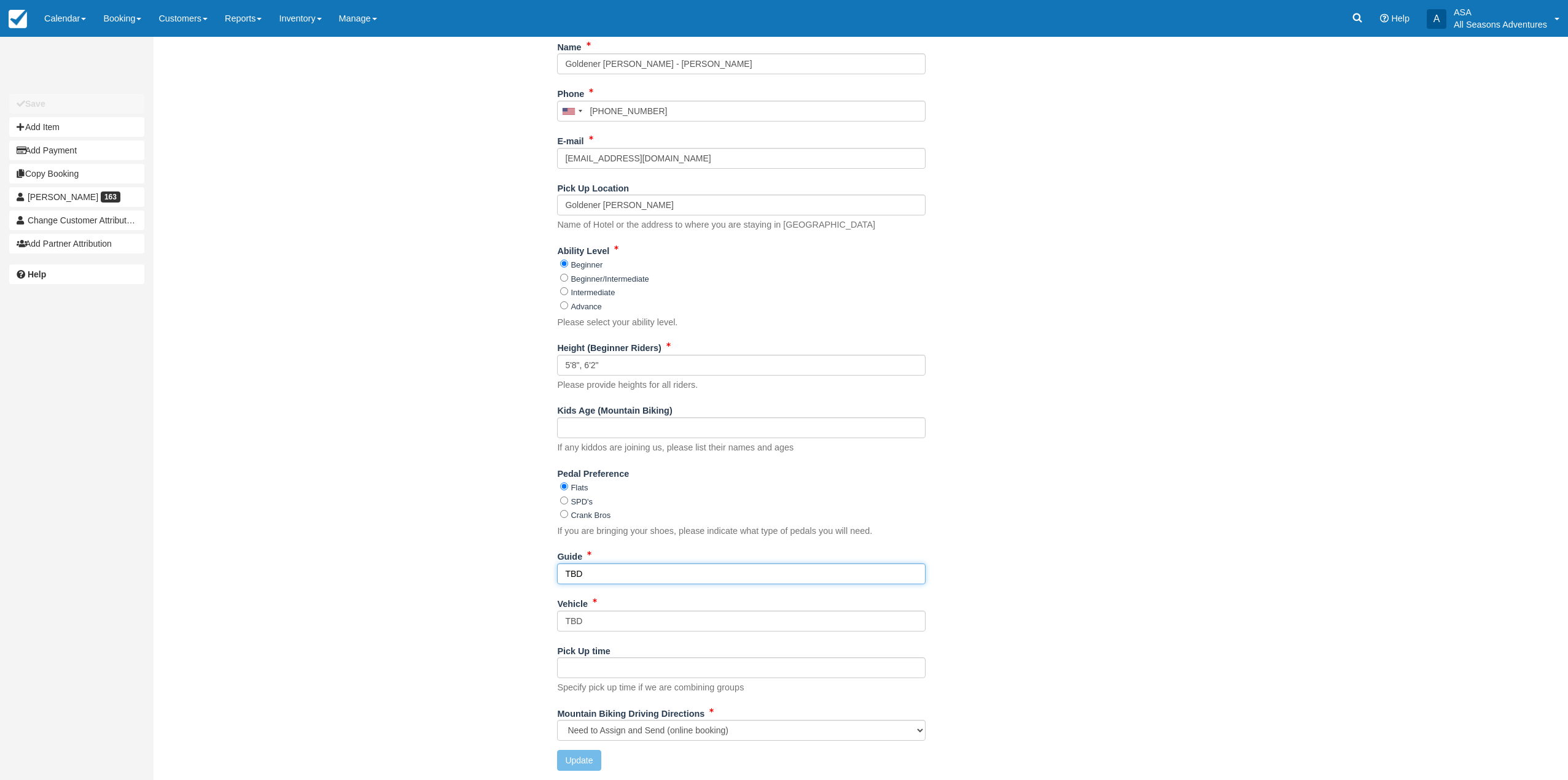
click at [601, 581] on input "TBD" at bounding box center [741, 574] width 369 height 21
type input "Gordo"
click at [503, 541] on div "Name Goldener Hirsch - Daniel Zumbrunnen Phone United States +1 Canada +1 Unite…" at bounding box center [742, 409] width 1176 height 744
click at [588, 761] on button "Update" at bounding box center [579, 760] width 43 height 21
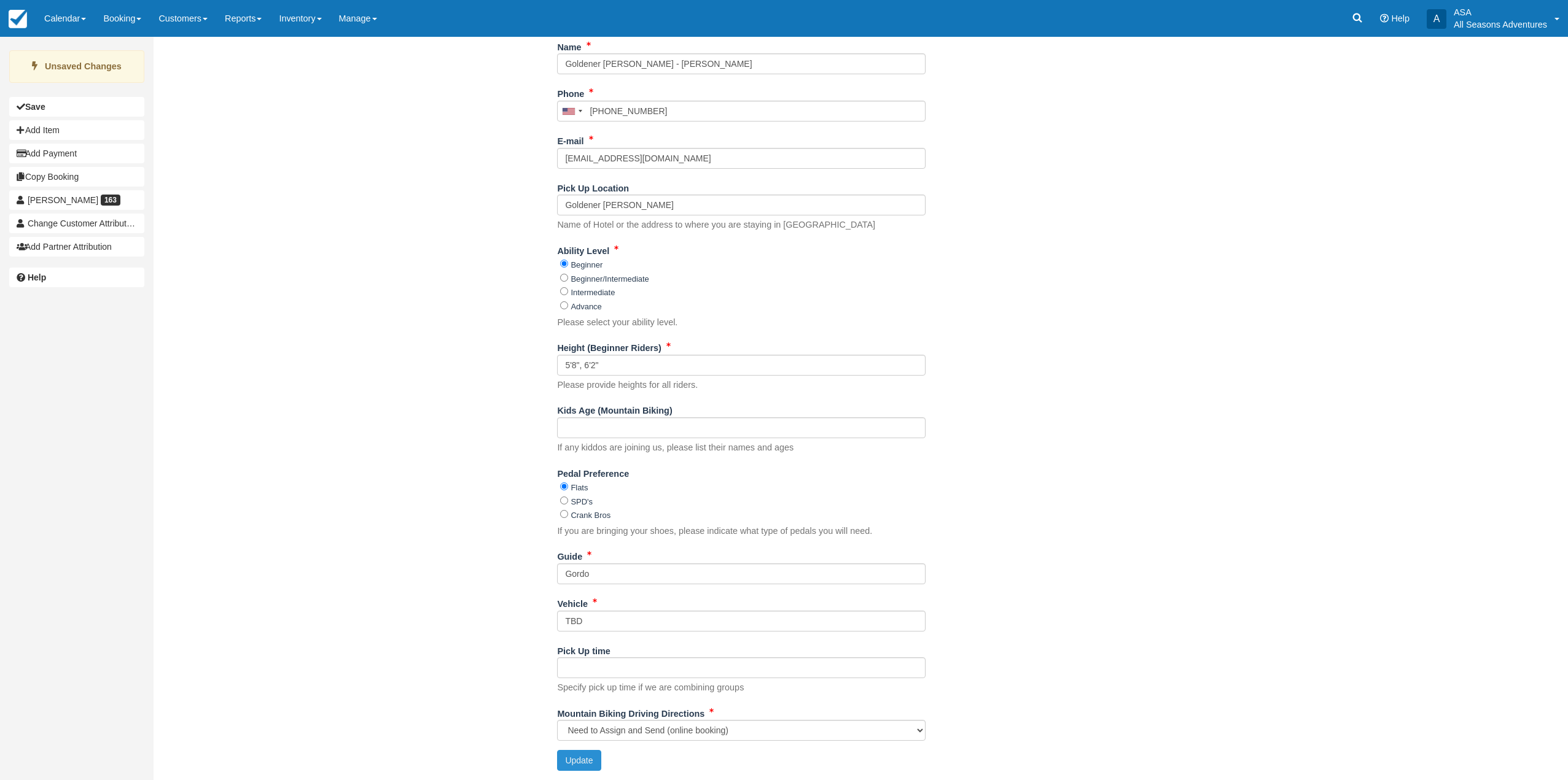
type input "+19176178853"
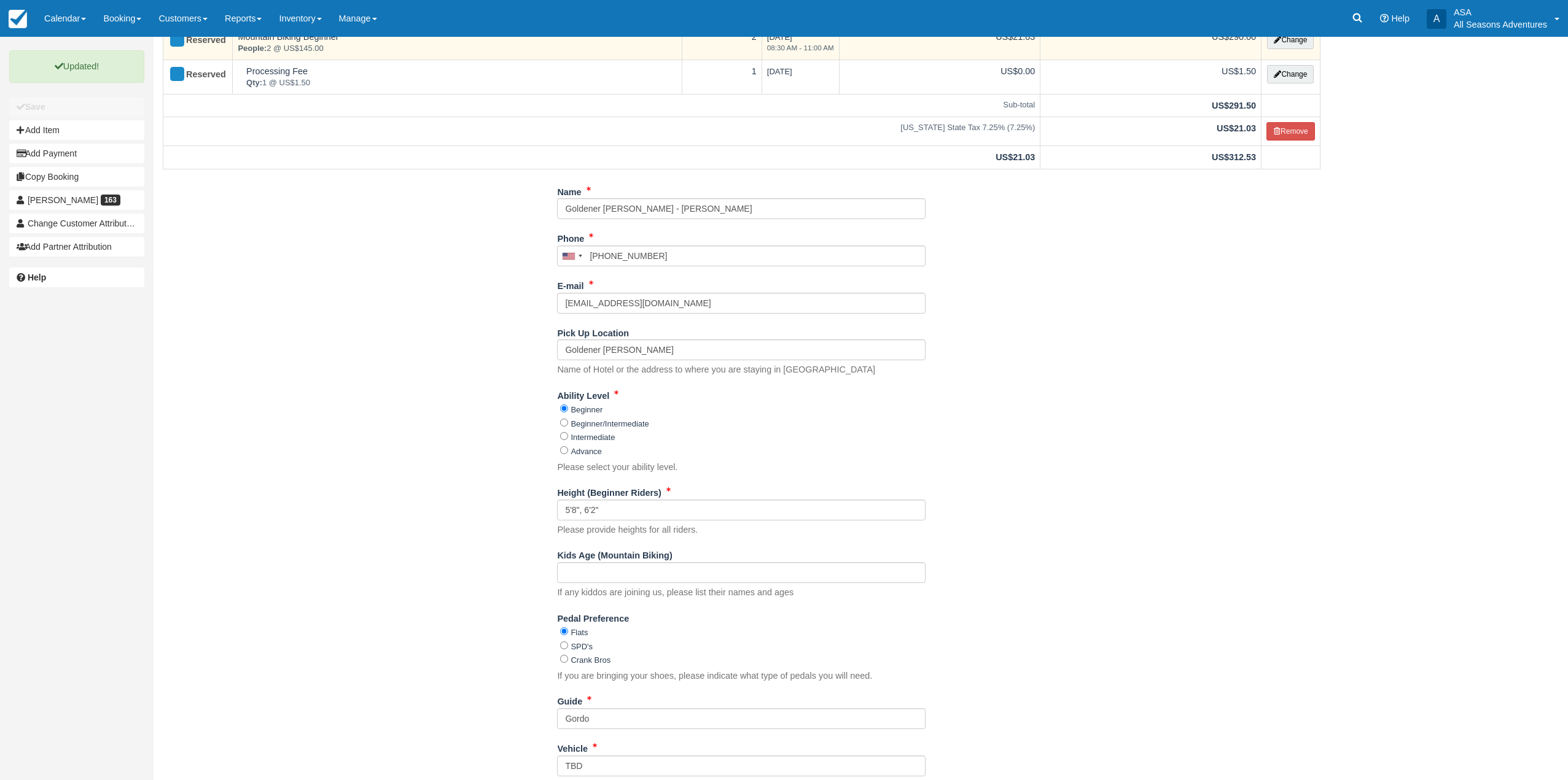
scroll to position [0, 0]
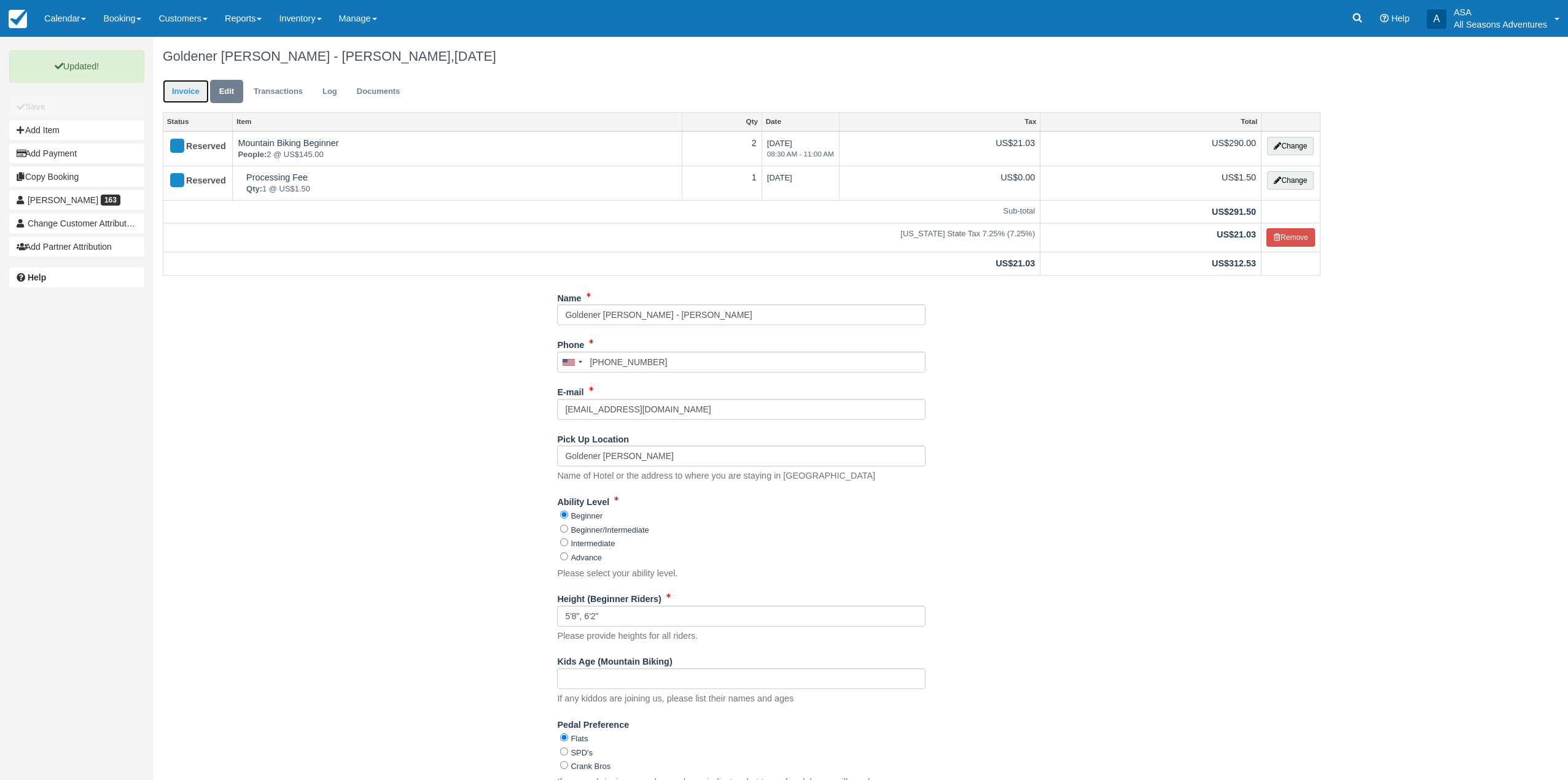
click at [201, 101] on link "Invoice" at bounding box center [186, 92] width 46 height 24
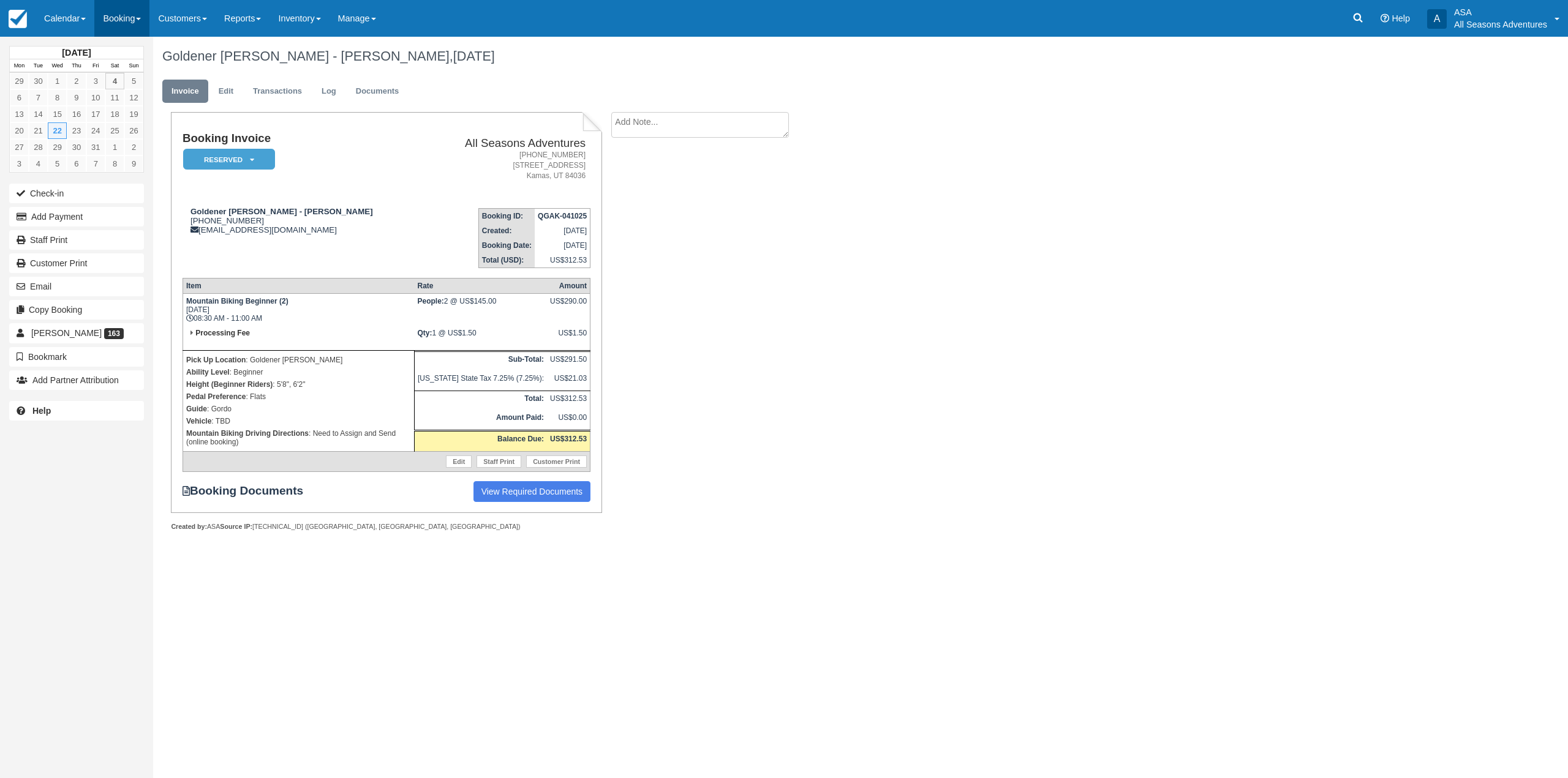
click at [116, 6] on link "Booking" at bounding box center [122, 18] width 55 height 37
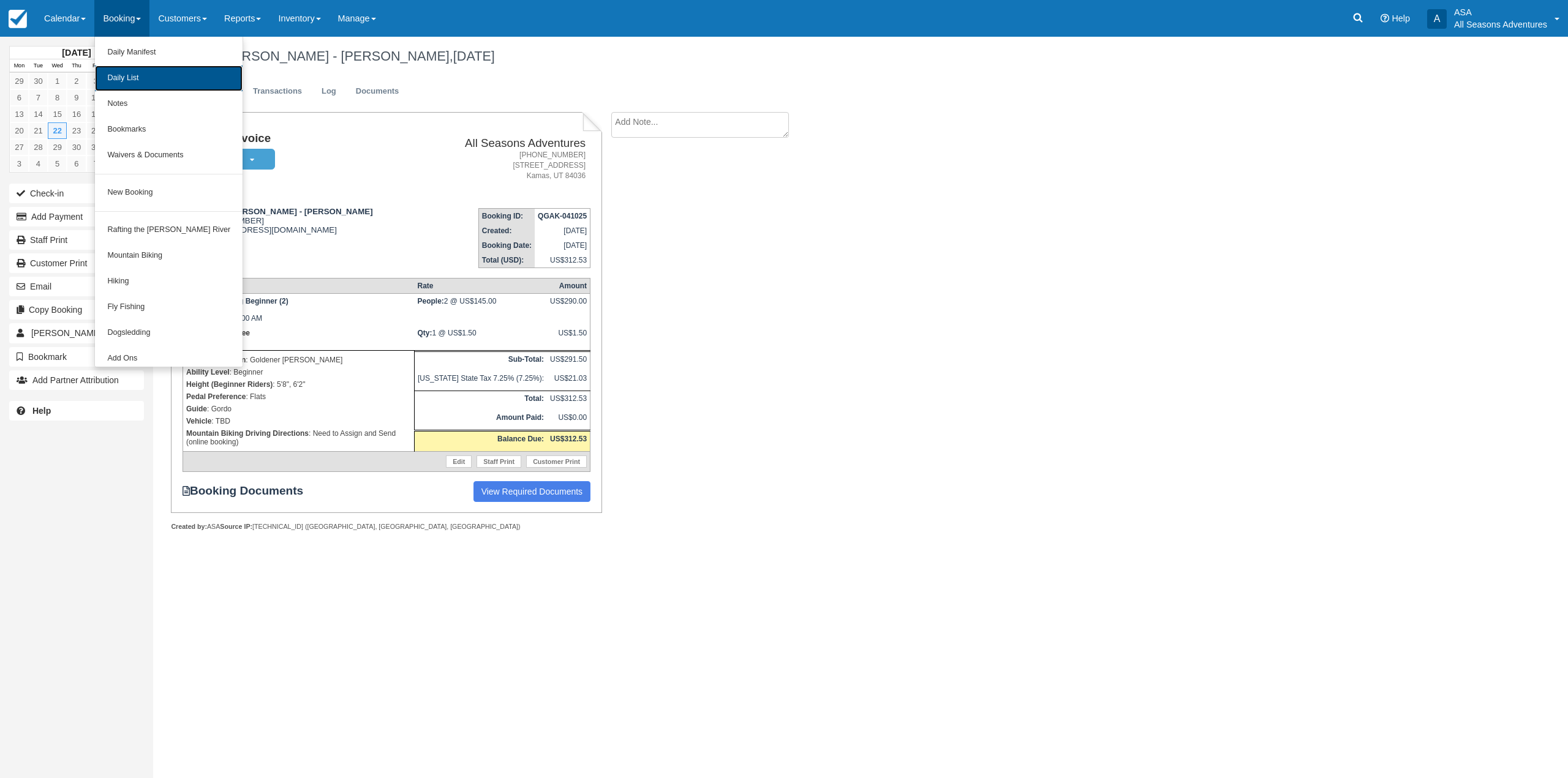
click at [143, 72] on link "Daily List" at bounding box center [169, 78] width 148 height 25
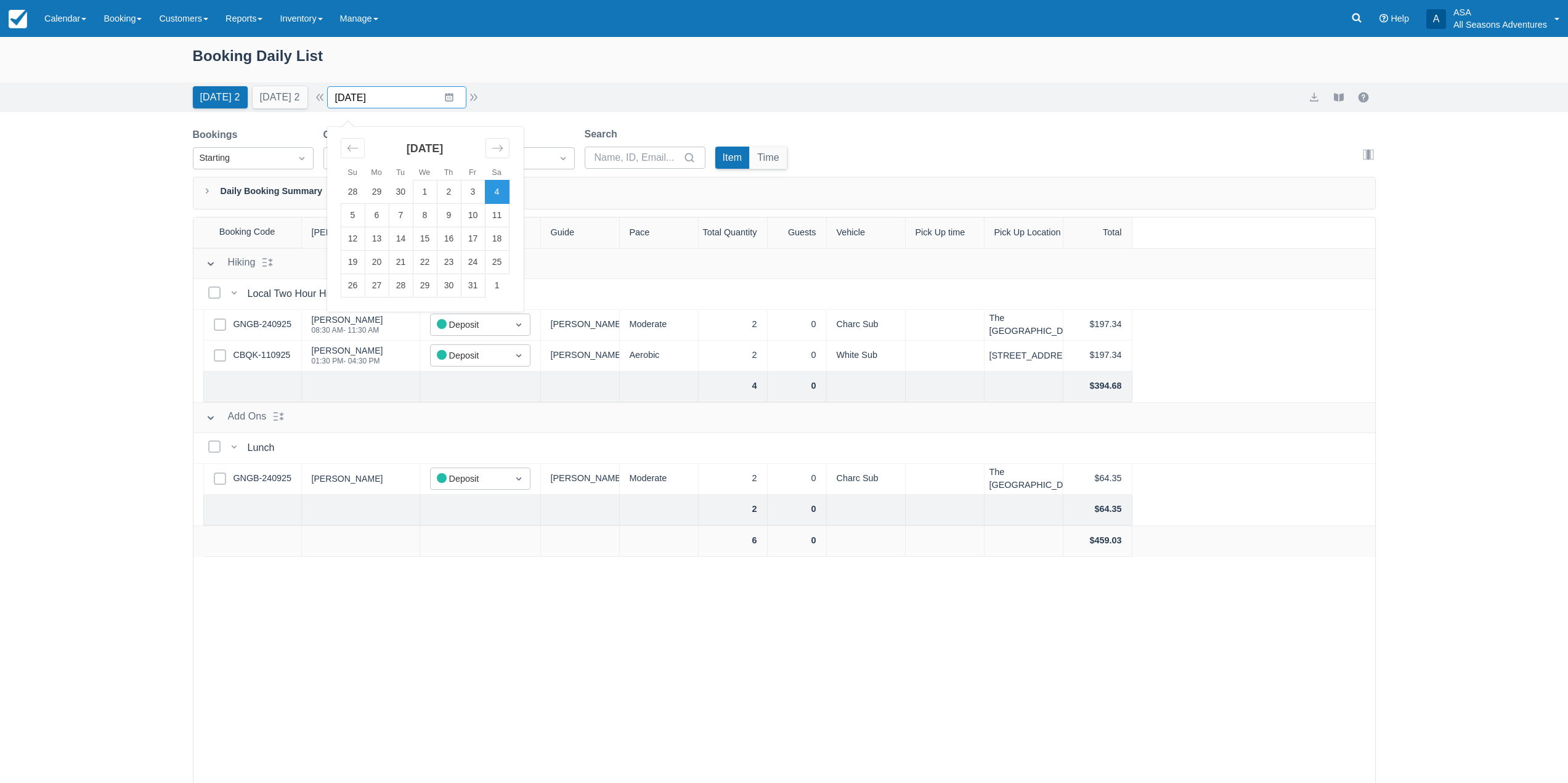
click at [386, 96] on input "[DATE]" at bounding box center [397, 97] width 139 height 22
click at [426, 263] on td "22" at bounding box center [425, 262] width 24 height 24
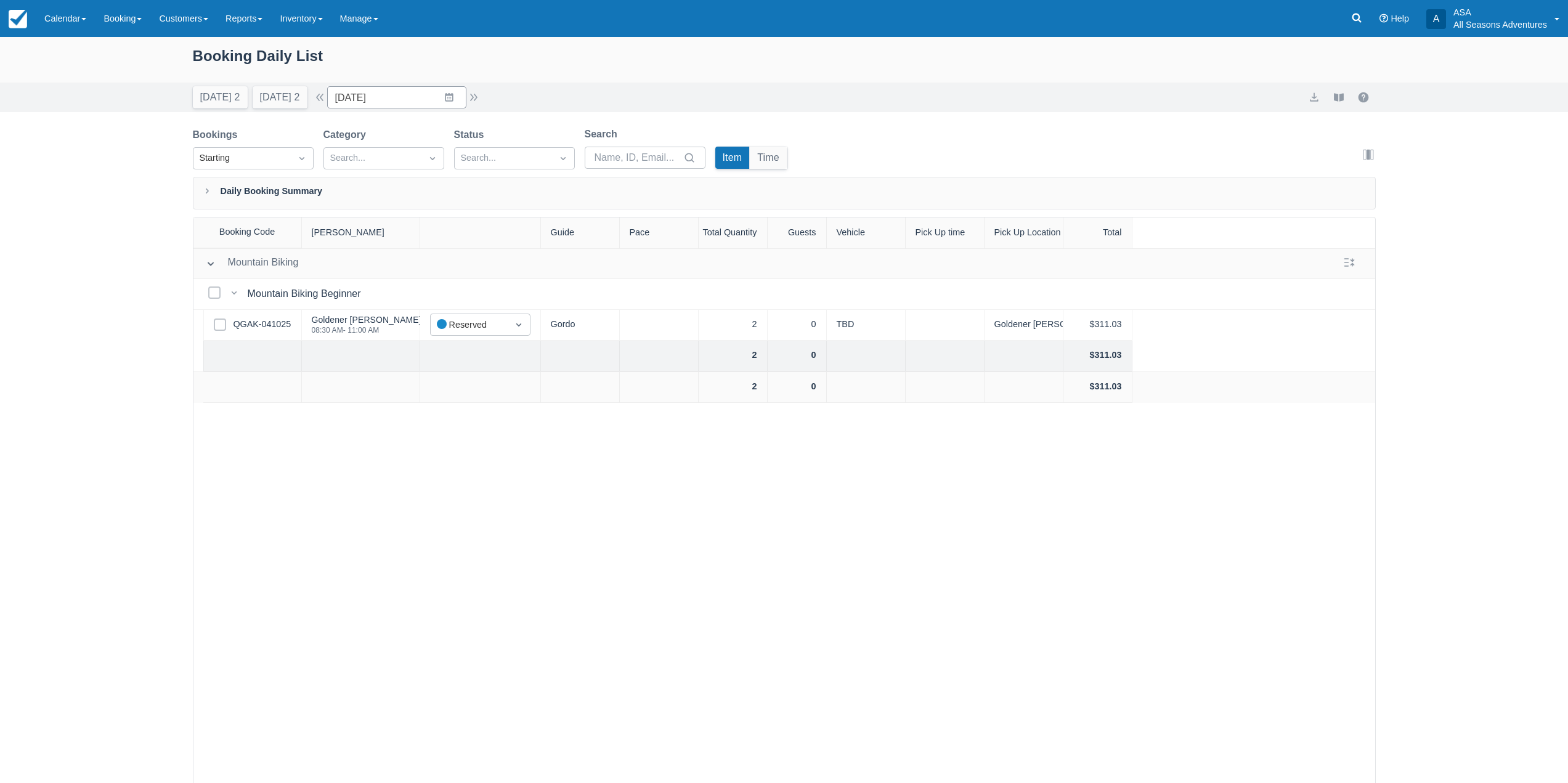
click at [206, 110] on div "[DATE] 2 [DATE] 2 Date [DATE] Navigate forward to interact with the calendar an…" at bounding box center [784, 97] width 1568 height 29
click at [212, 96] on button "[DATE] 2" at bounding box center [220, 97] width 55 height 22
type input "[DATE]"
